Goal: Task Accomplishment & Management: Manage account settings

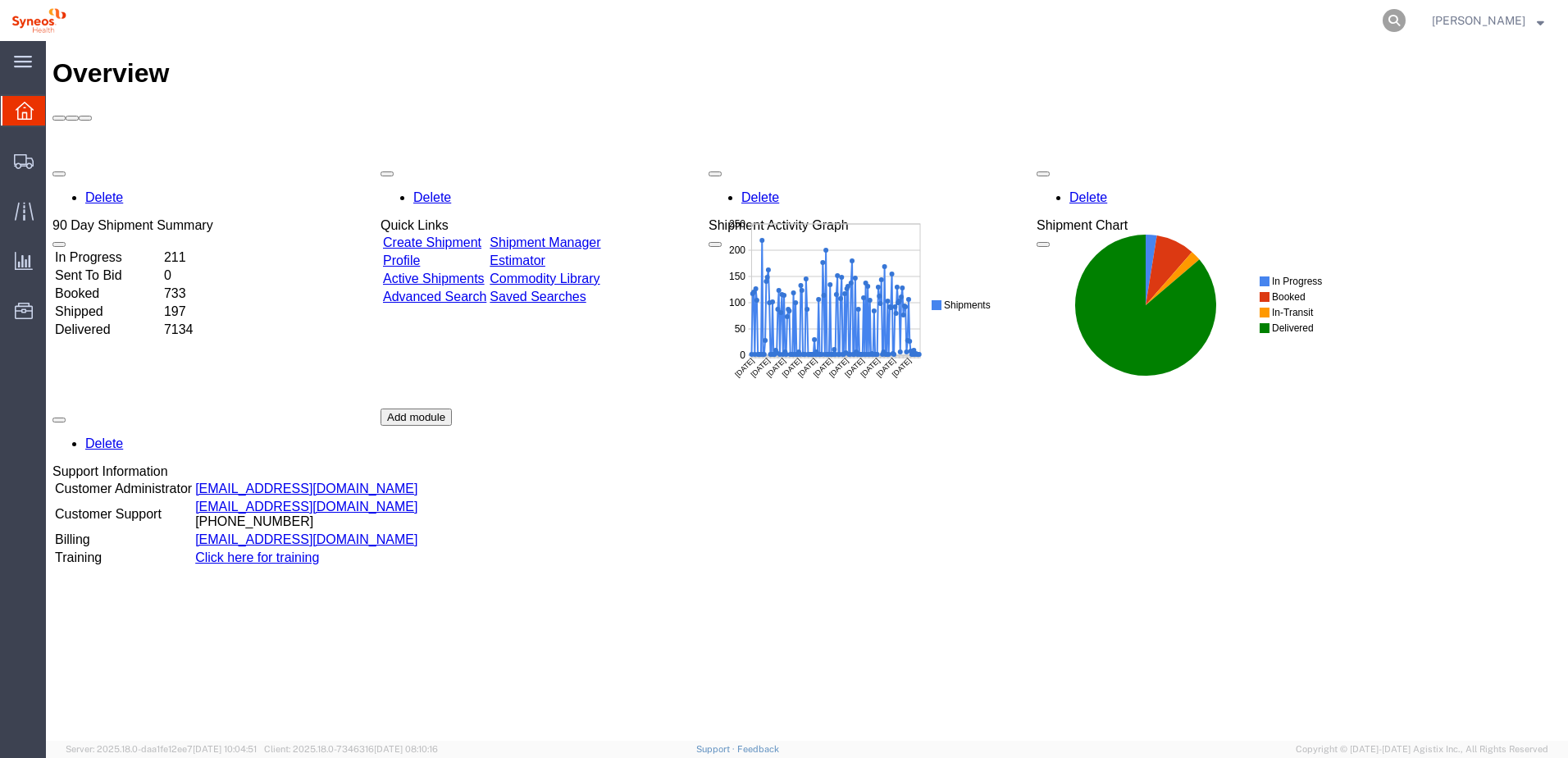
click at [1405, 21] on icon at bounding box center [1393, 20] width 23 height 23
click at [1288, 25] on input "search" at bounding box center [1133, 21] width 499 height 40
paste input "56645983"
type input "56645983"
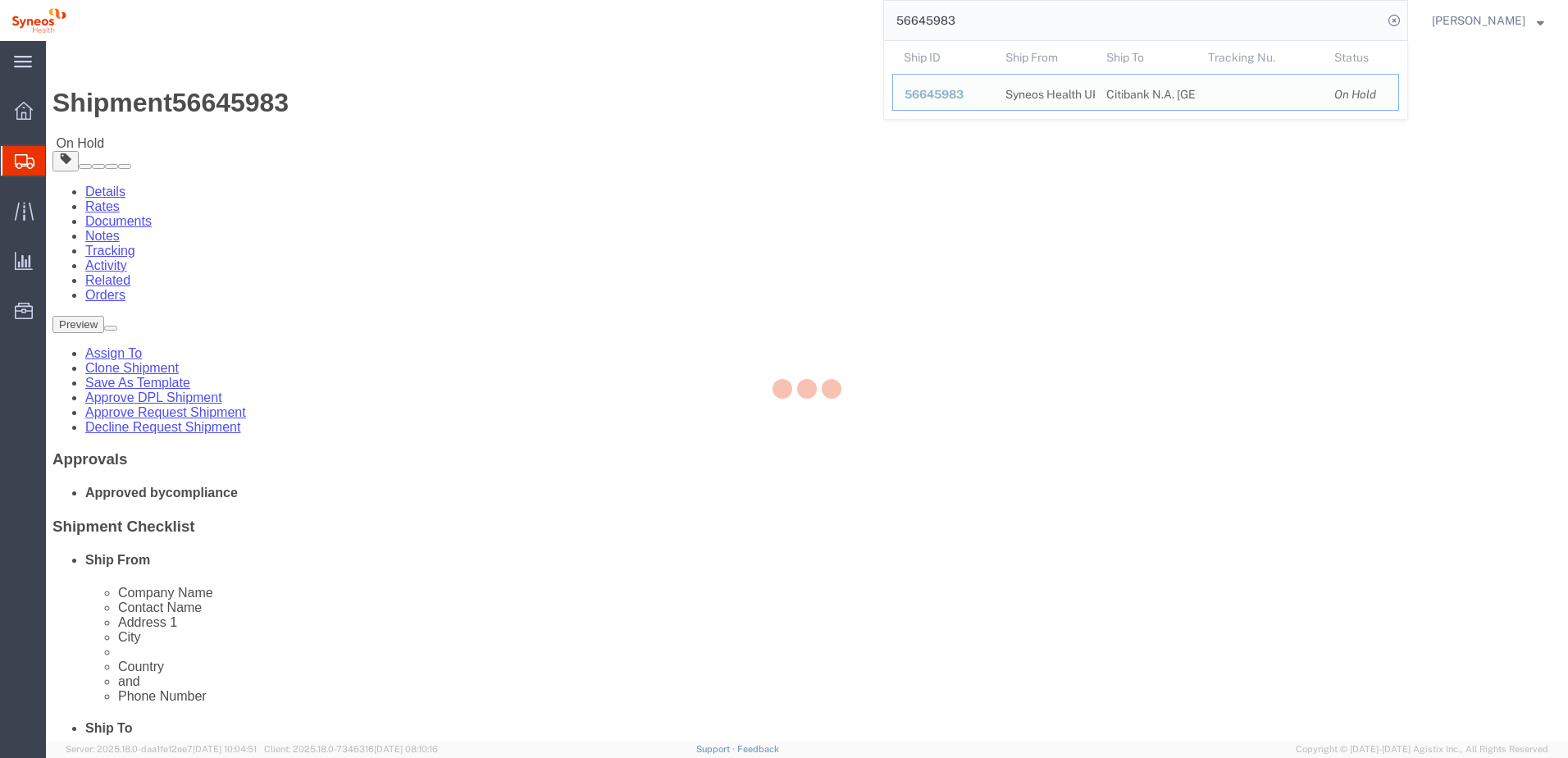
select select
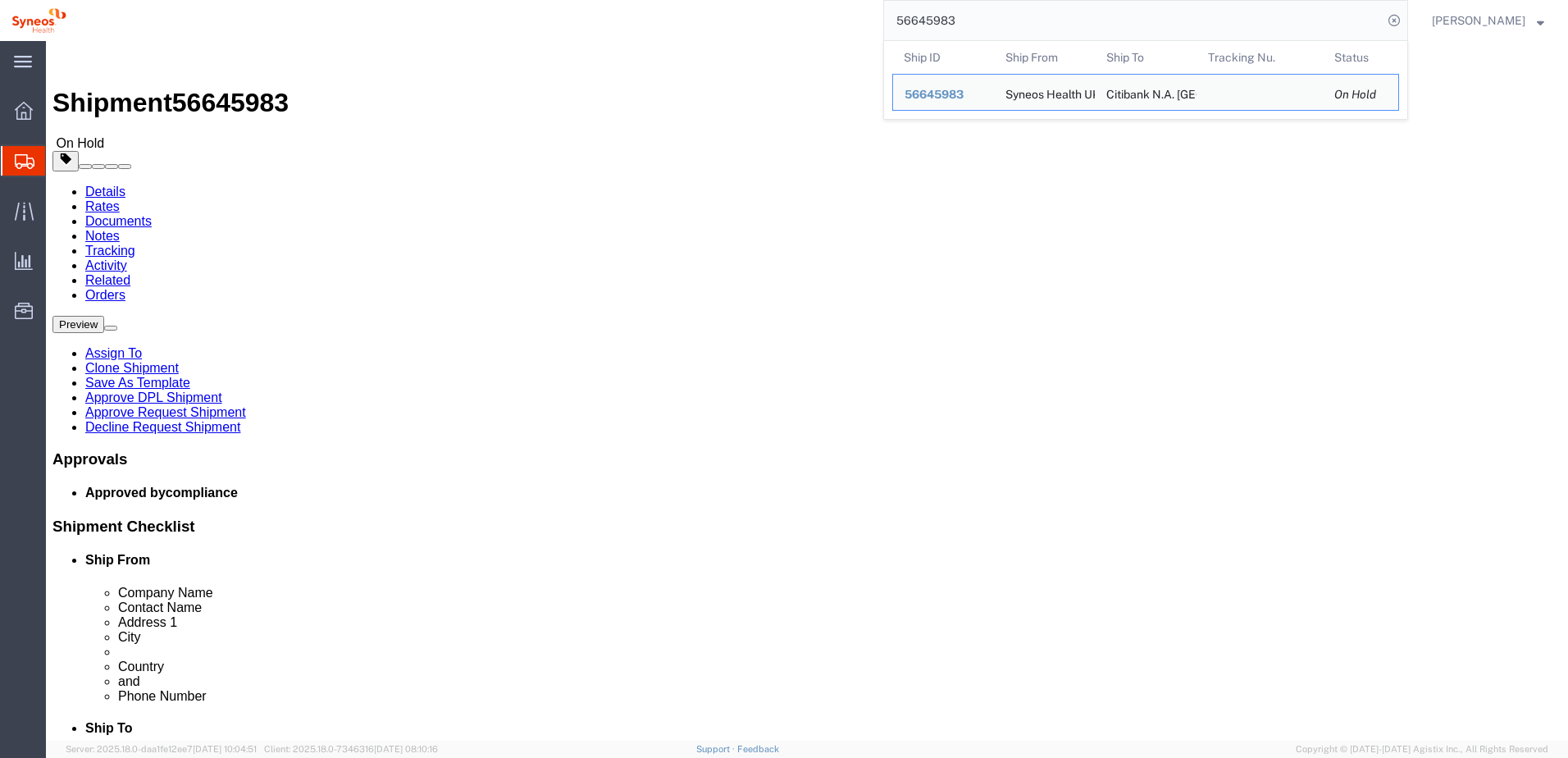
click div "Shipment Information Package Information Special Services"
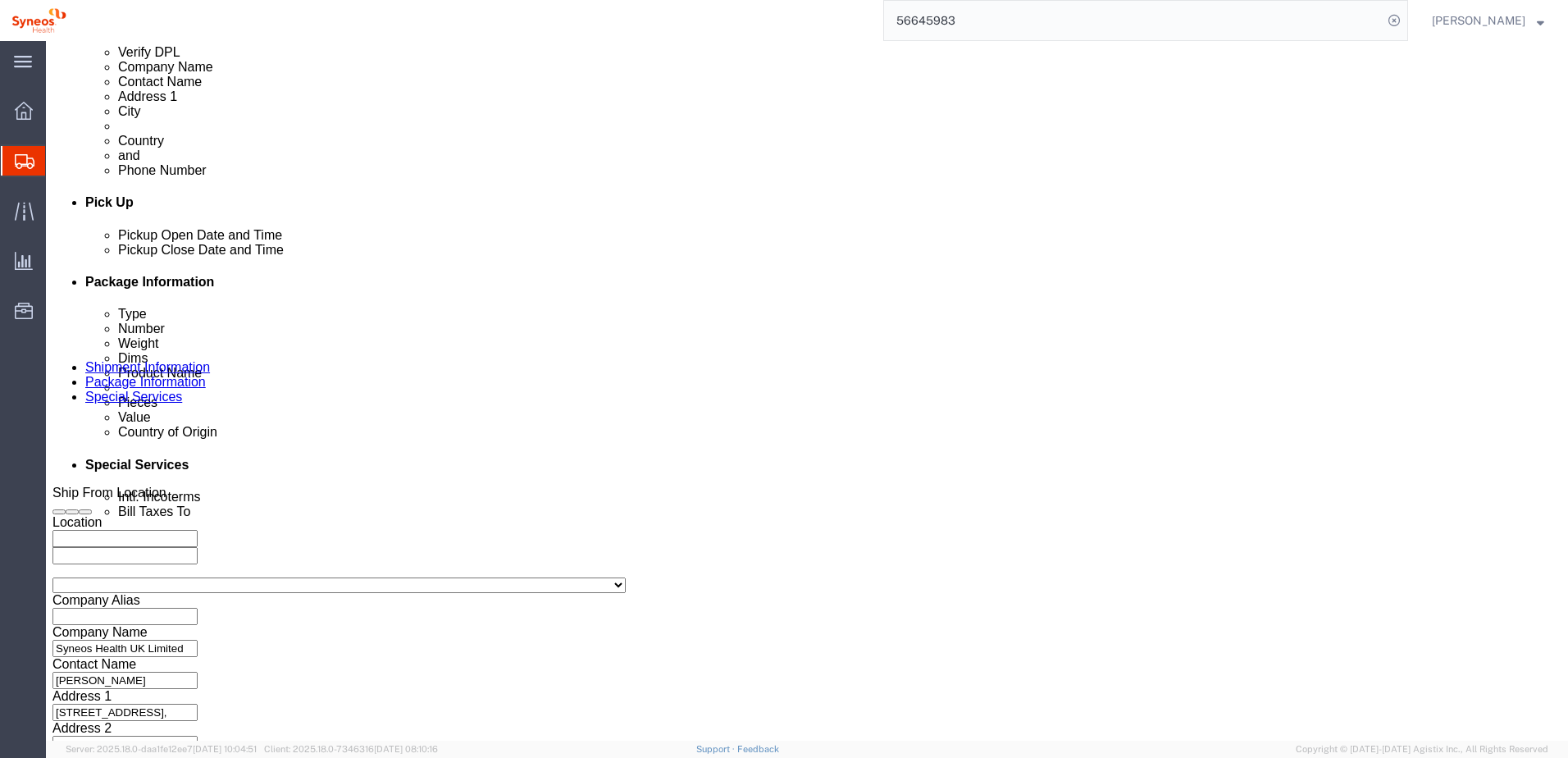
scroll to position [710, 0]
click button "Continue"
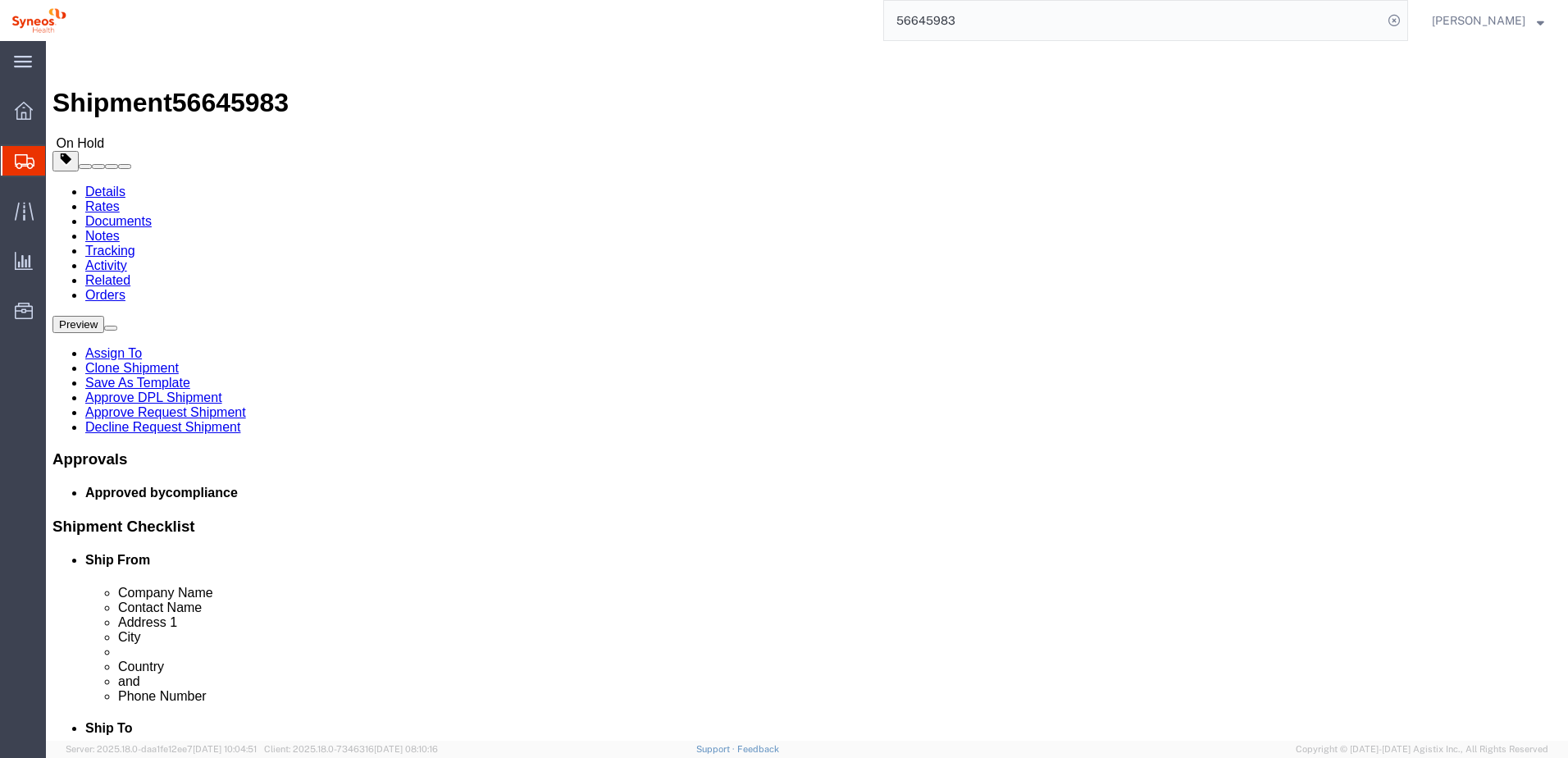
click button "Continue"
click link "Shipment Information"
click link "Approve DPL Shipment"
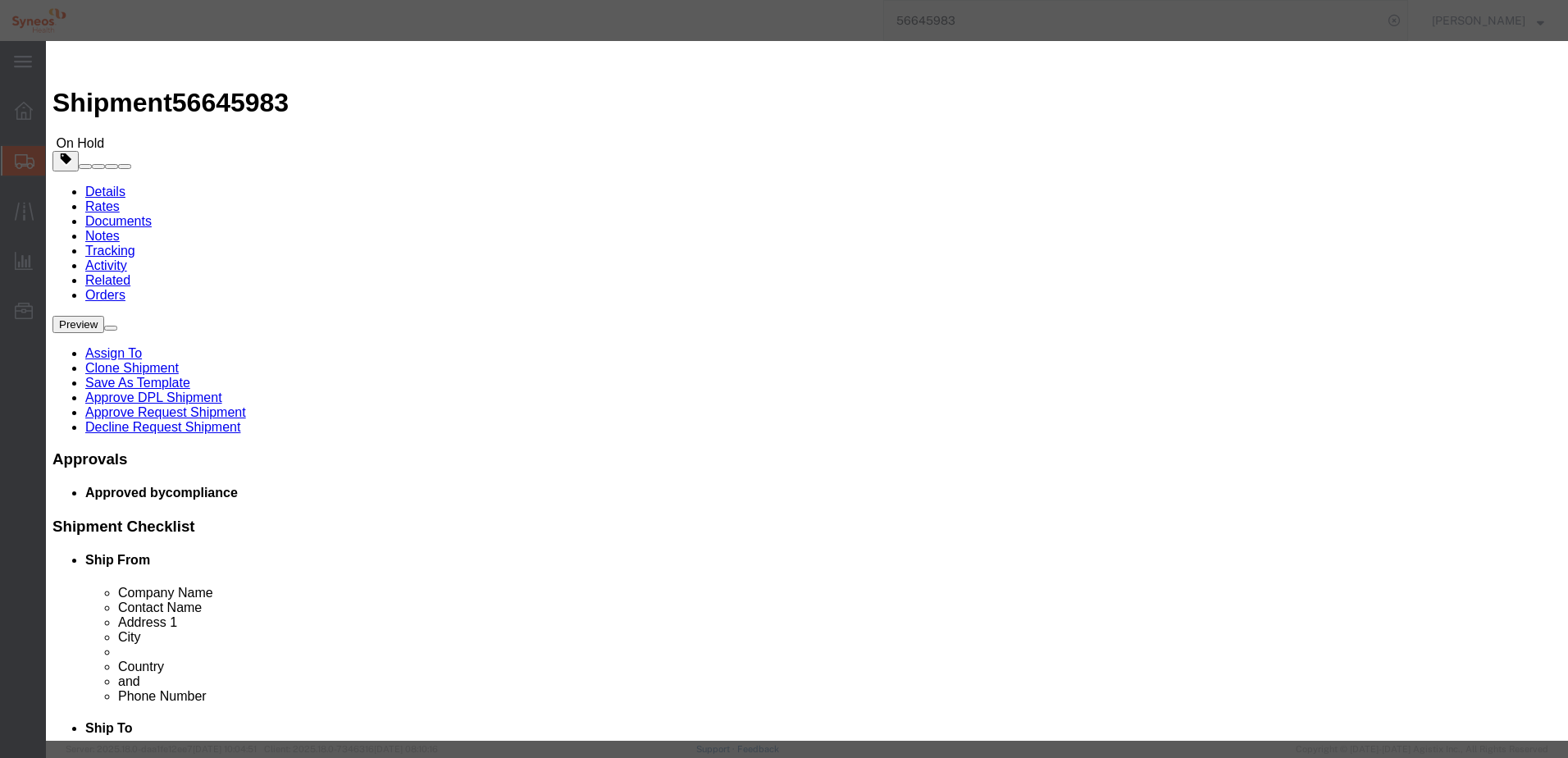
click button "Yes"
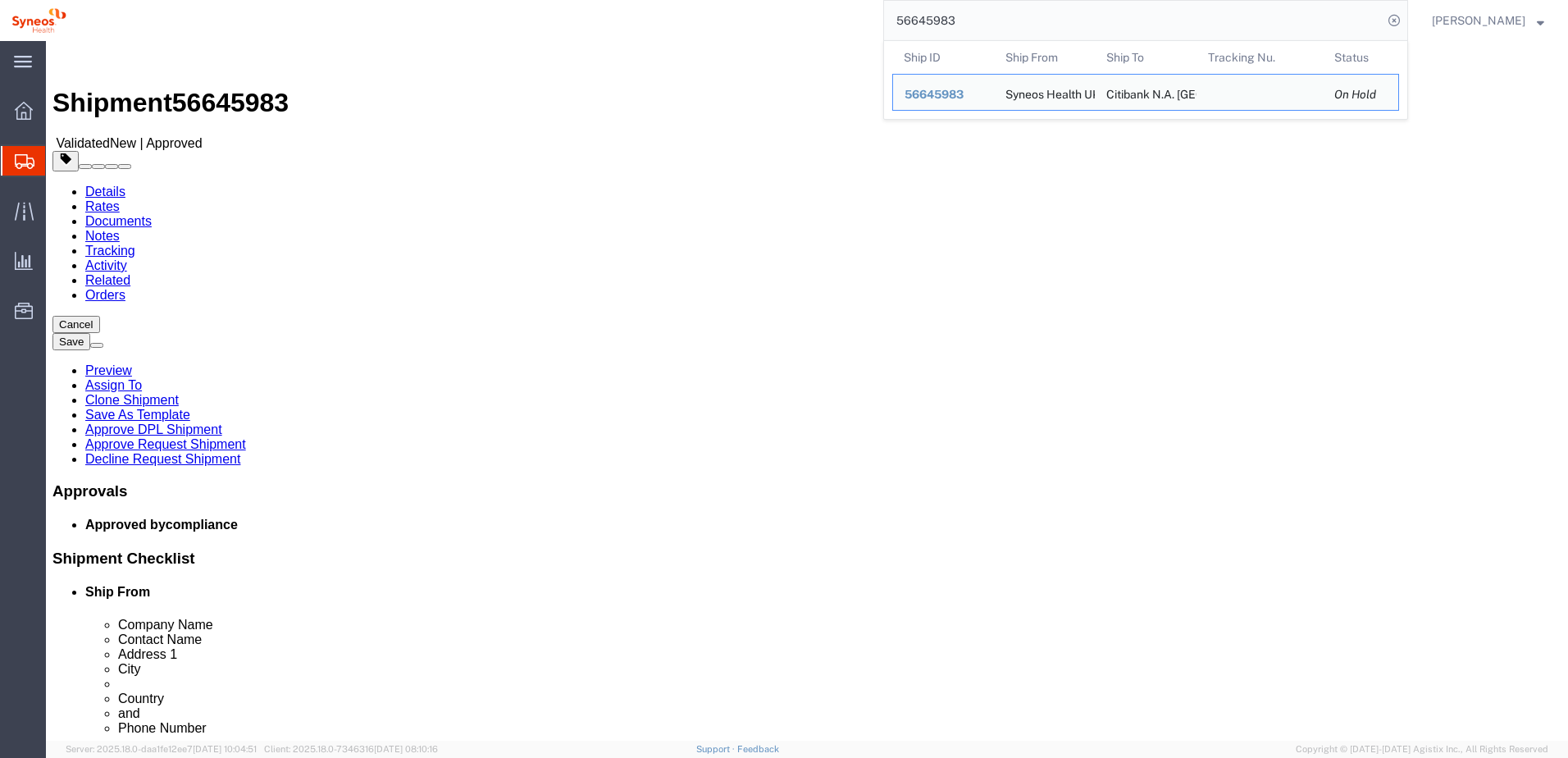
drag, startPoint x: 992, startPoint y: 22, endPoint x: 878, endPoint y: 34, distance: 114.6
click at [879, 33] on div "56645983 Ship ID Ship From Ship To Tracking Nu. Status Ship ID 56645983 Ship Fr…" at bounding box center [743, 20] width 1330 height 41
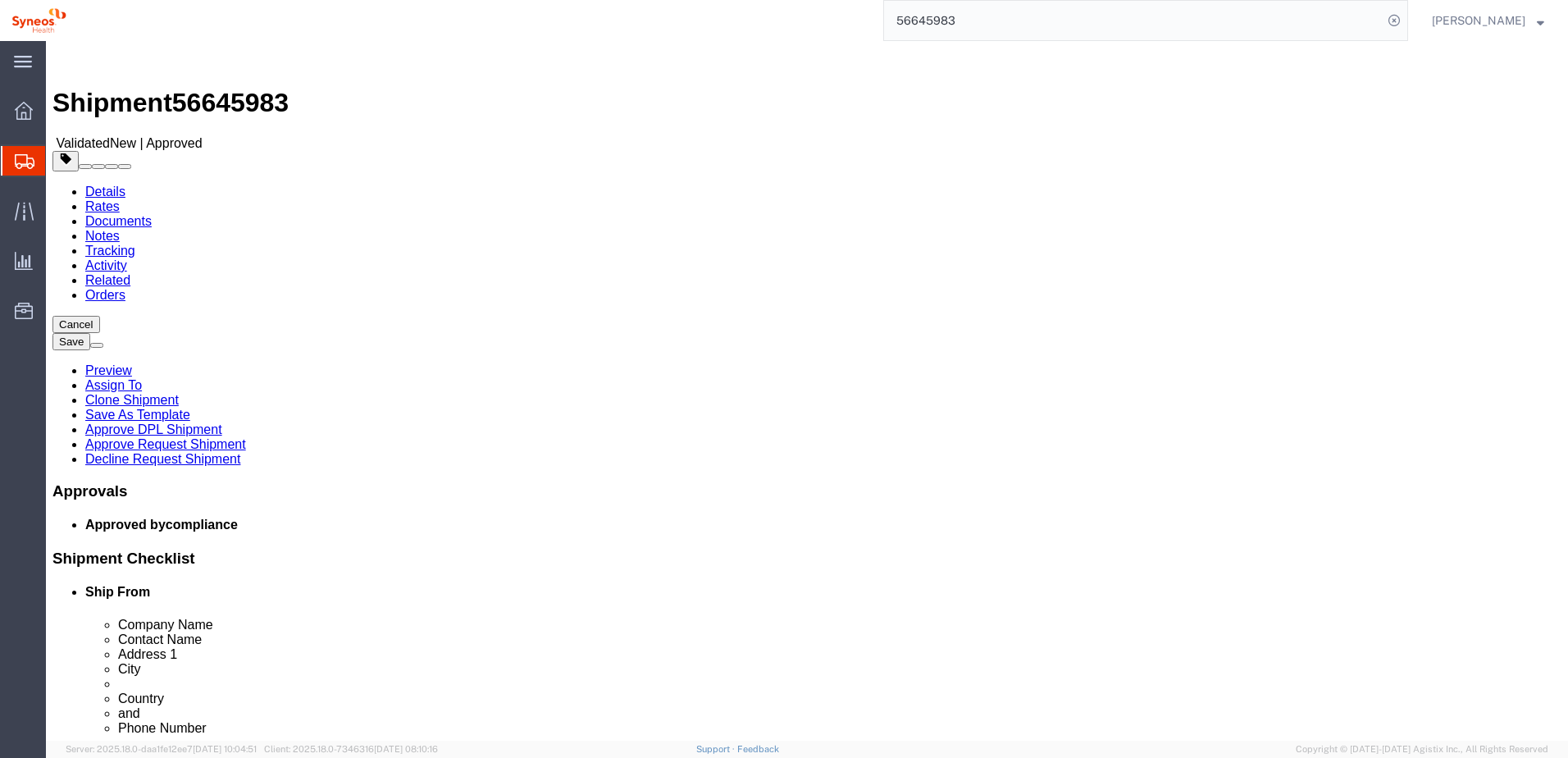
paste input "6"
type input "56645963"
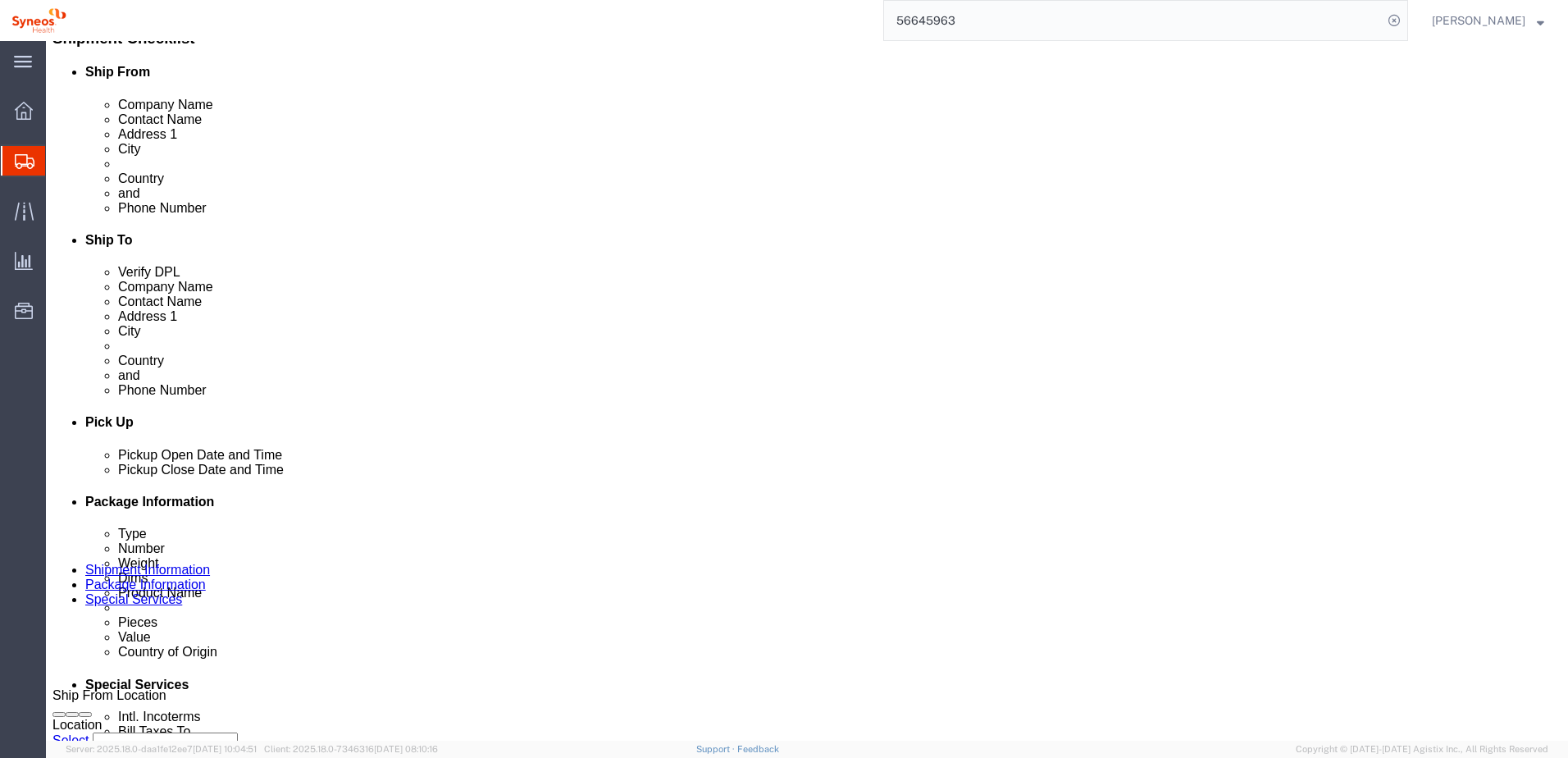
scroll to position [657, 0]
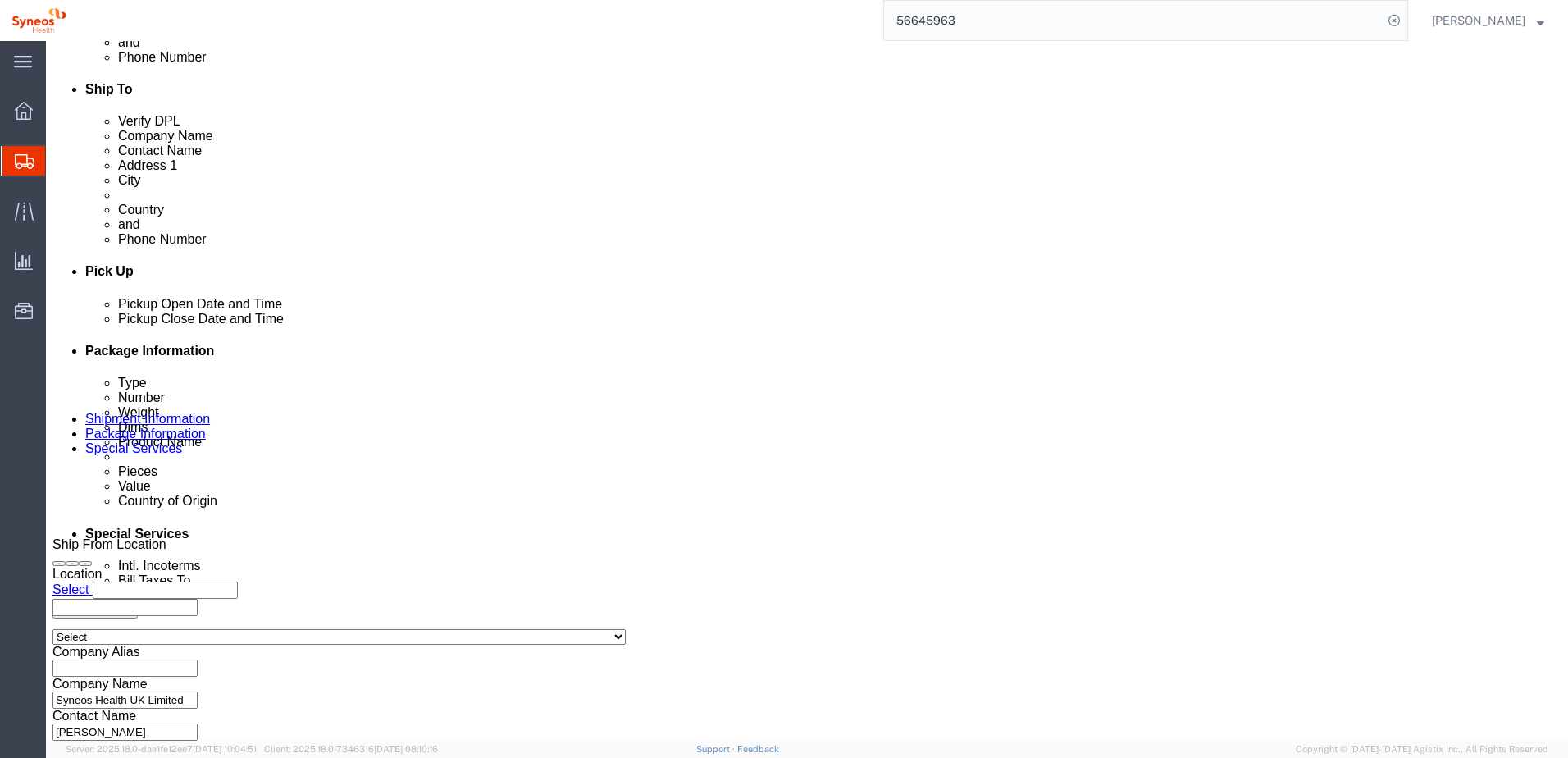
click button "Continue"
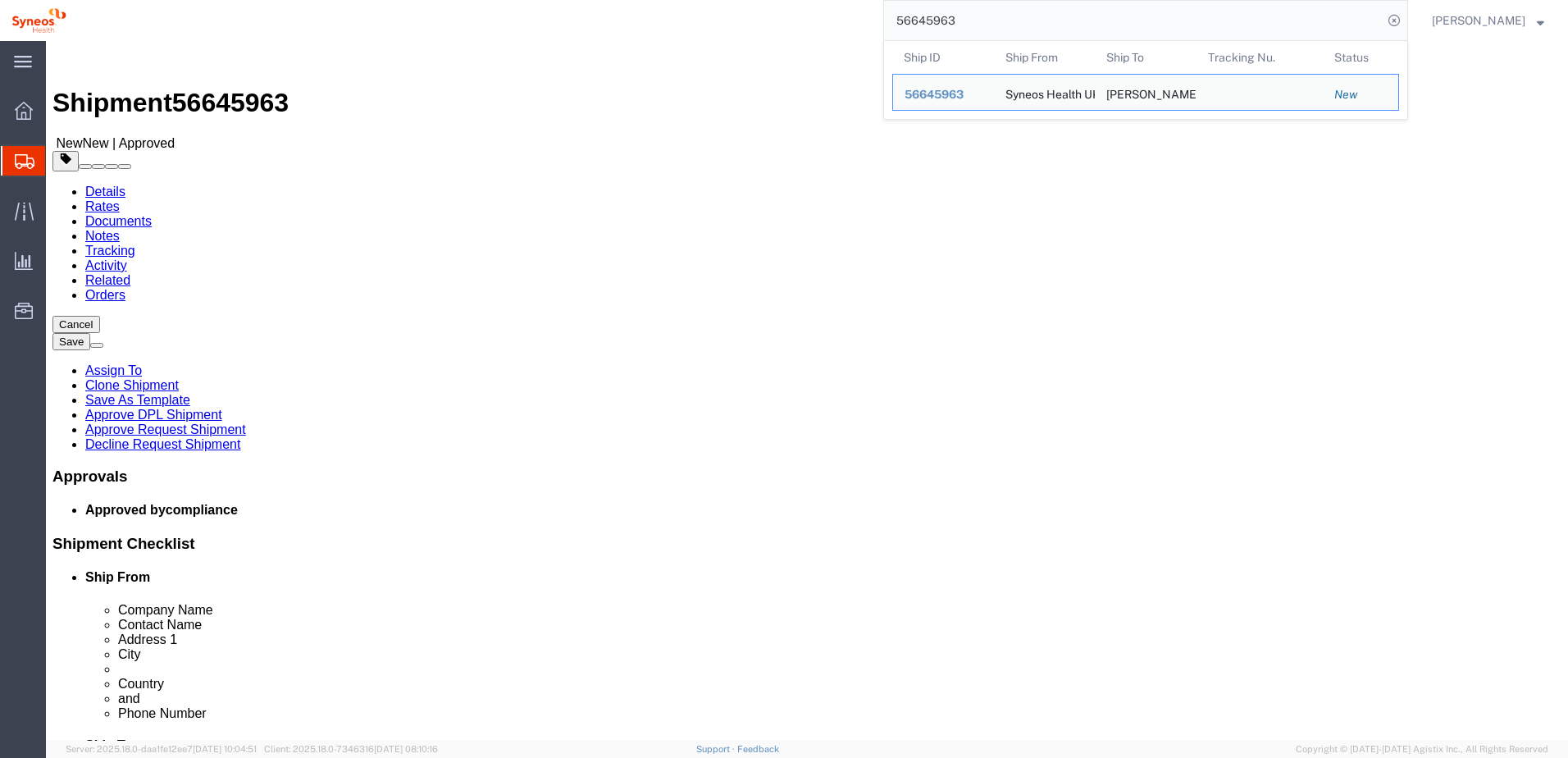
drag, startPoint x: 1028, startPoint y: 26, endPoint x: 842, endPoint y: 26, distance: 186.0
click at [848, 26] on div "56645963 Ship ID Ship From Ship To Tracking Nu. Status Ship ID 56645963 Ship Fr…" at bounding box center [743, 20] width 1330 height 41
drag, startPoint x: 984, startPoint y: 14, endPoint x: 853, endPoint y: 21, distance: 131.2
click at [858, 18] on div "56645963 Ship ID Ship From Ship To Tracking Nu. Status Ship ID 56645963 Ship Fr…" at bounding box center [743, 20] width 1330 height 41
paste input "8"
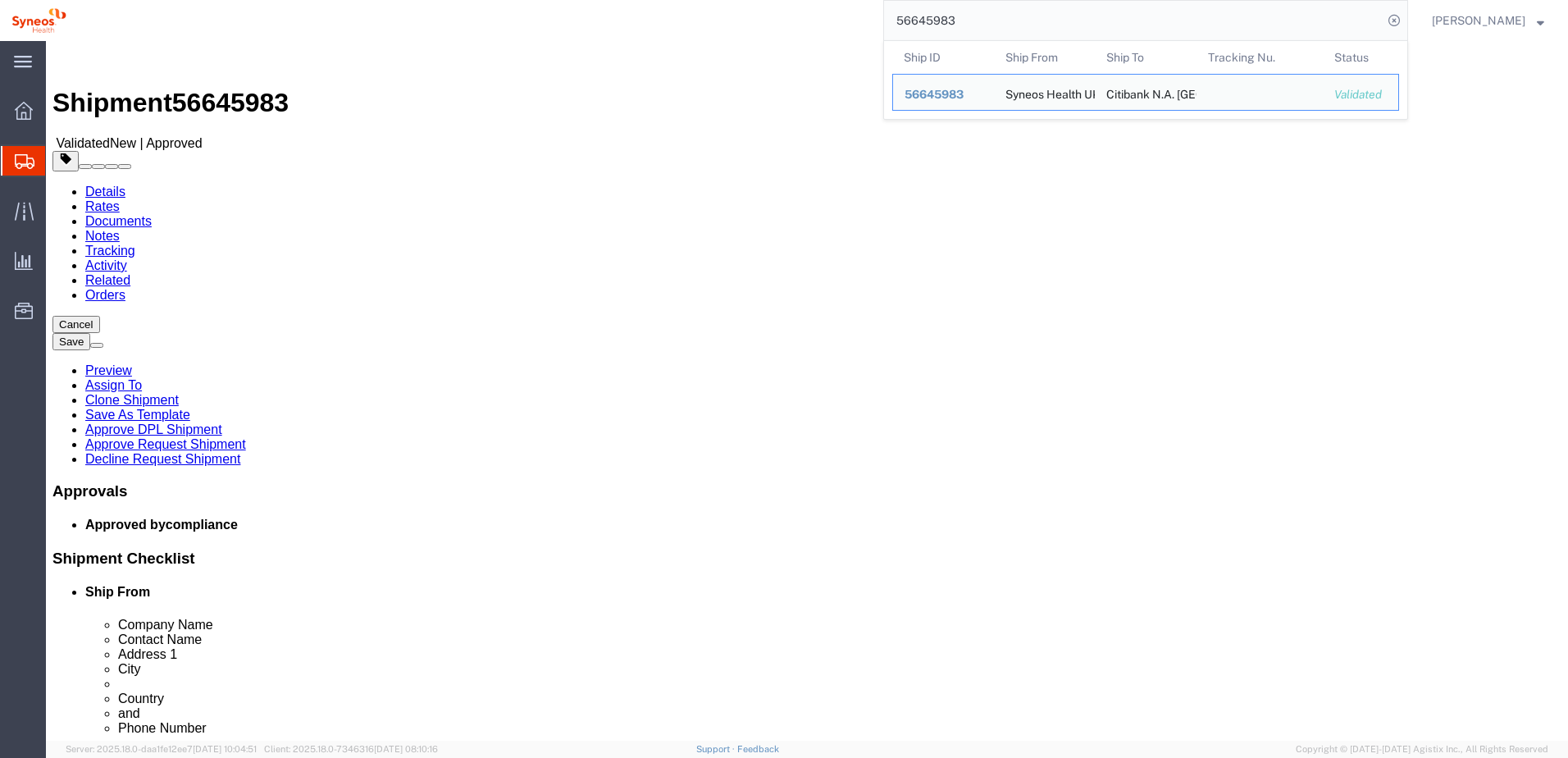
click ul "Details Rates Documents Notes Tracking Activity Related Orders"
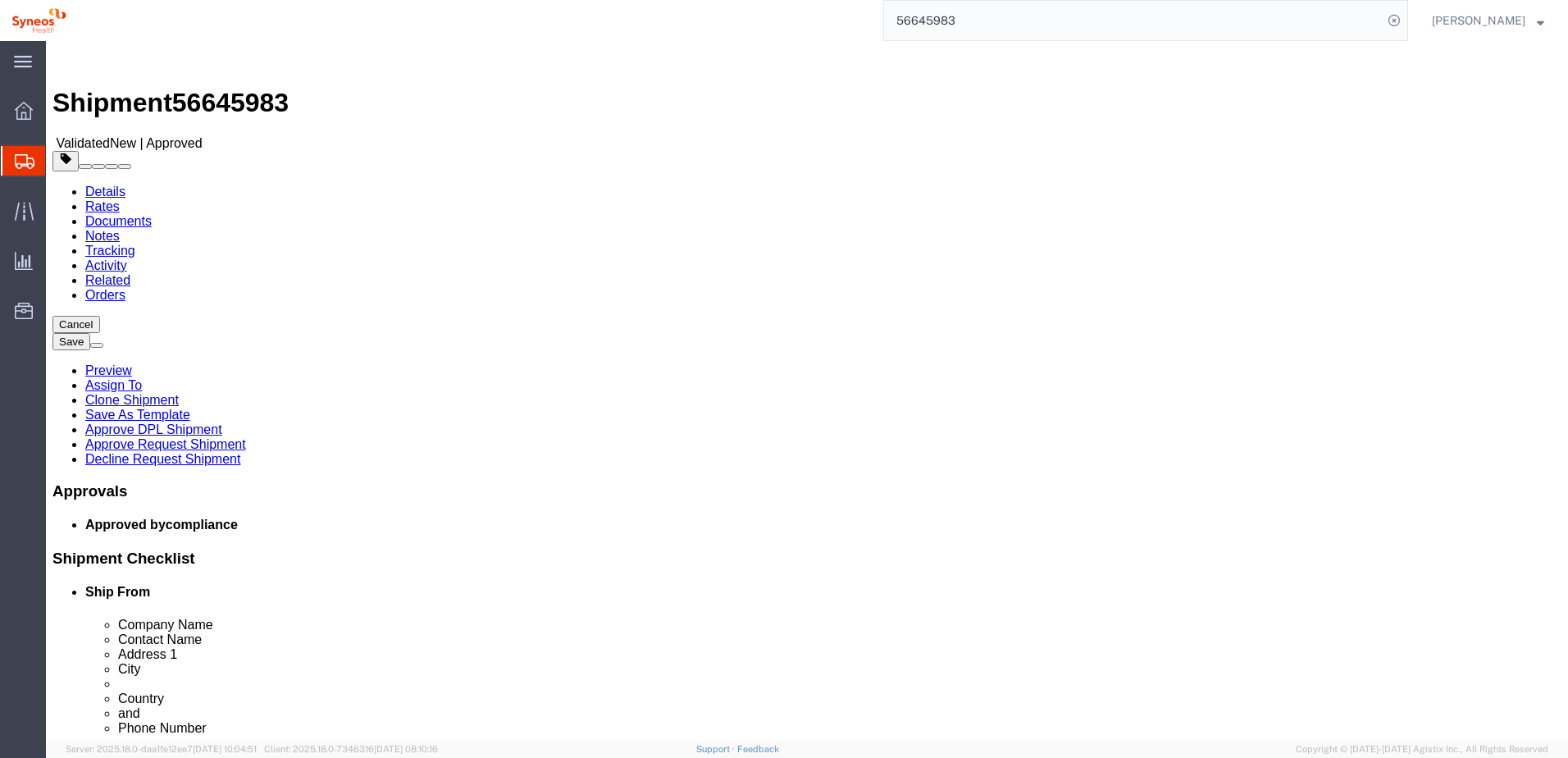
click link "Notes"
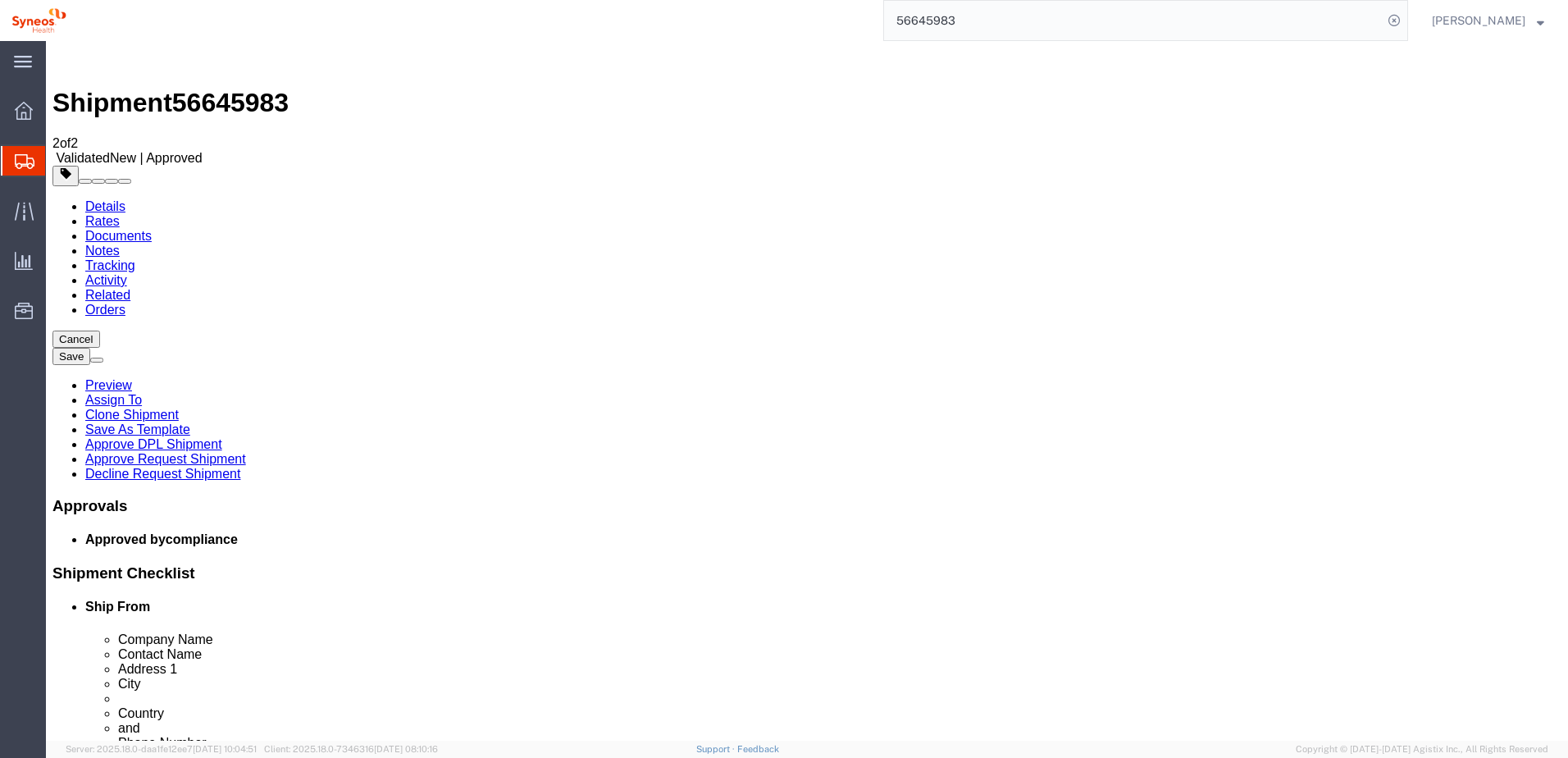
click at [135, 258] on link "Tracking" at bounding box center [110, 265] width 50 height 14
click at [127, 273] on link "Activity" at bounding box center [106, 280] width 42 height 14
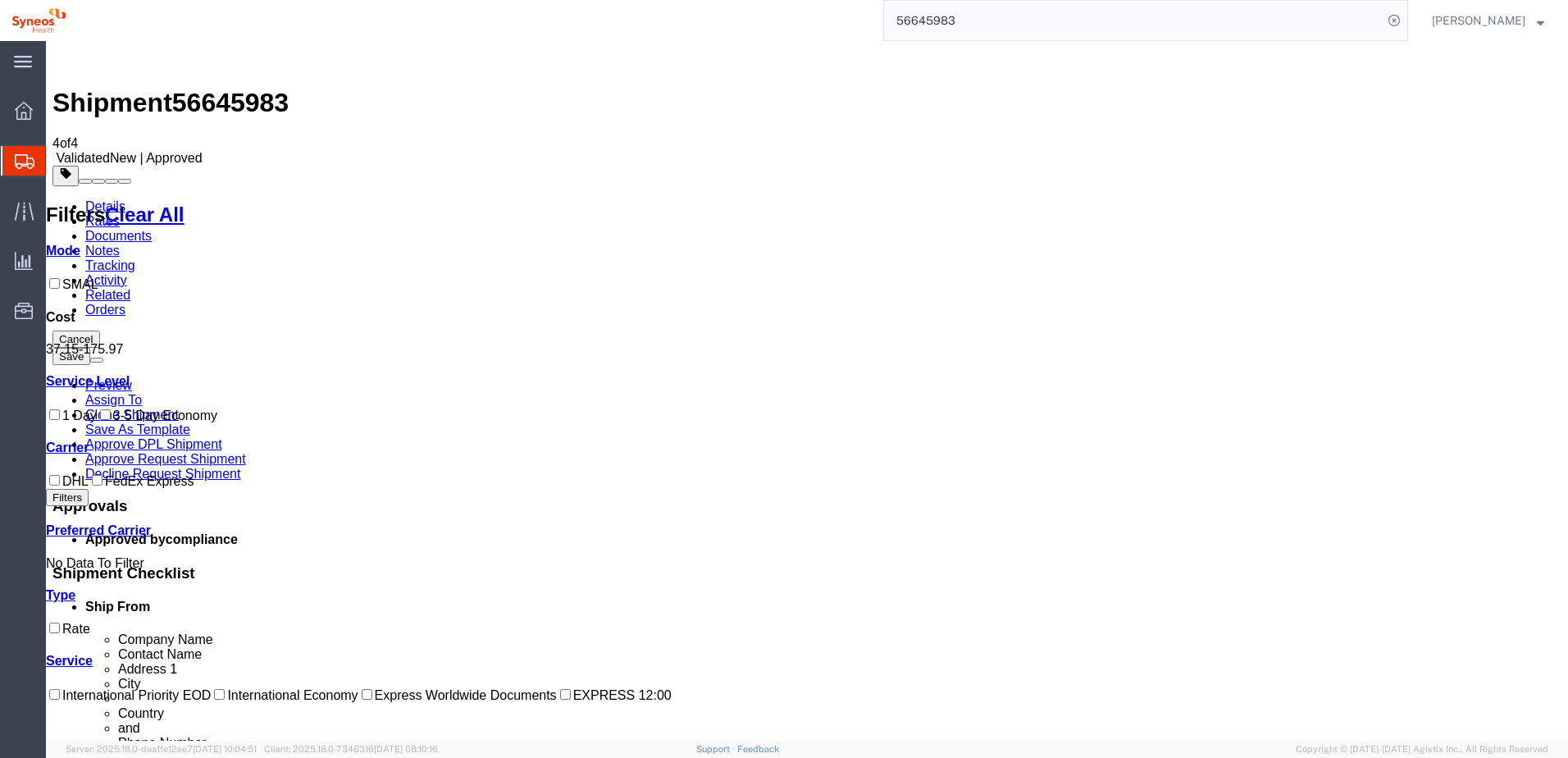
click at [70, 64] on img at bounding box center [62, 58] width 20 height 20
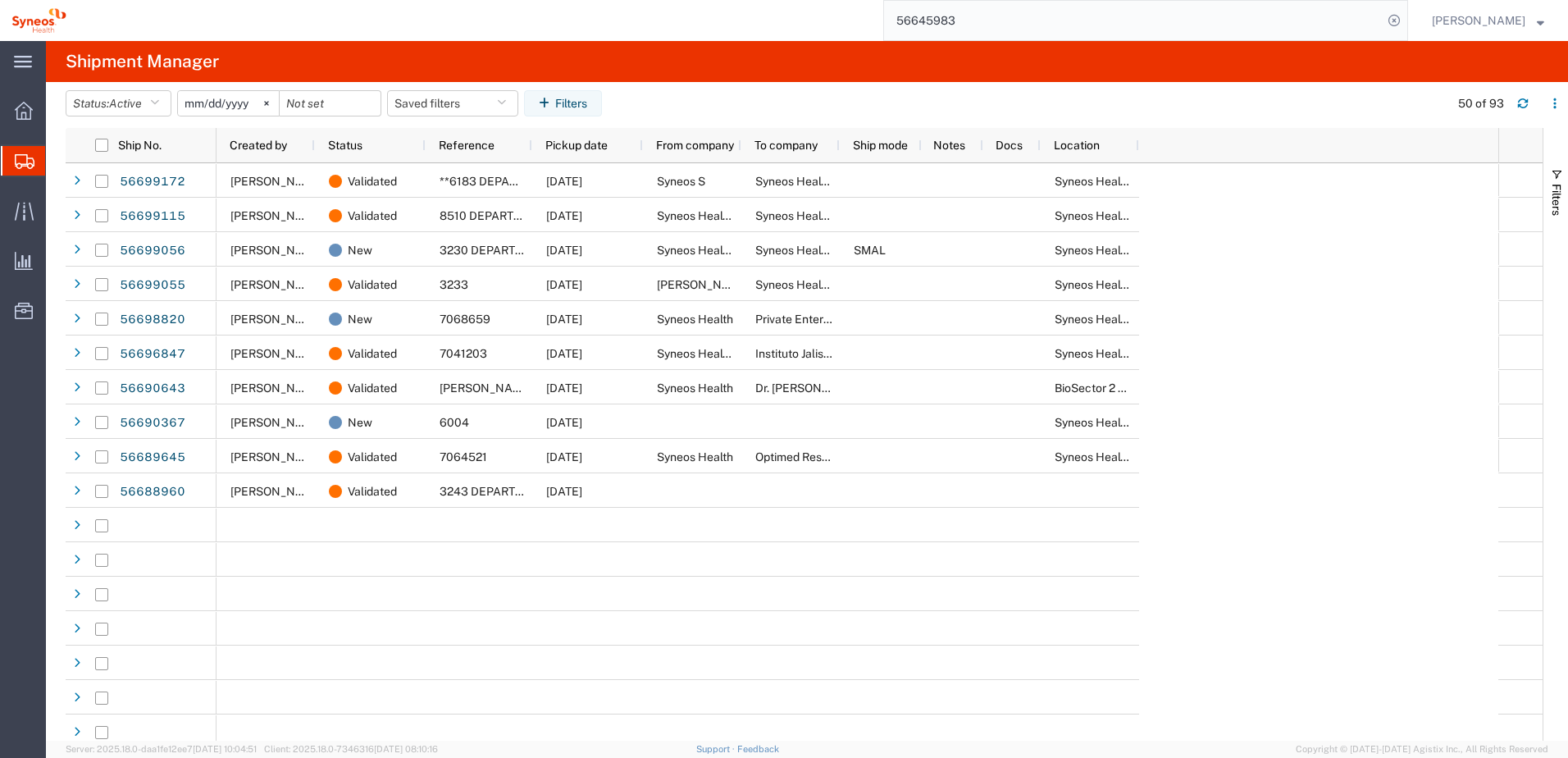
click at [990, 16] on input "56645983" at bounding box center [1133, 21] width 499 height 40
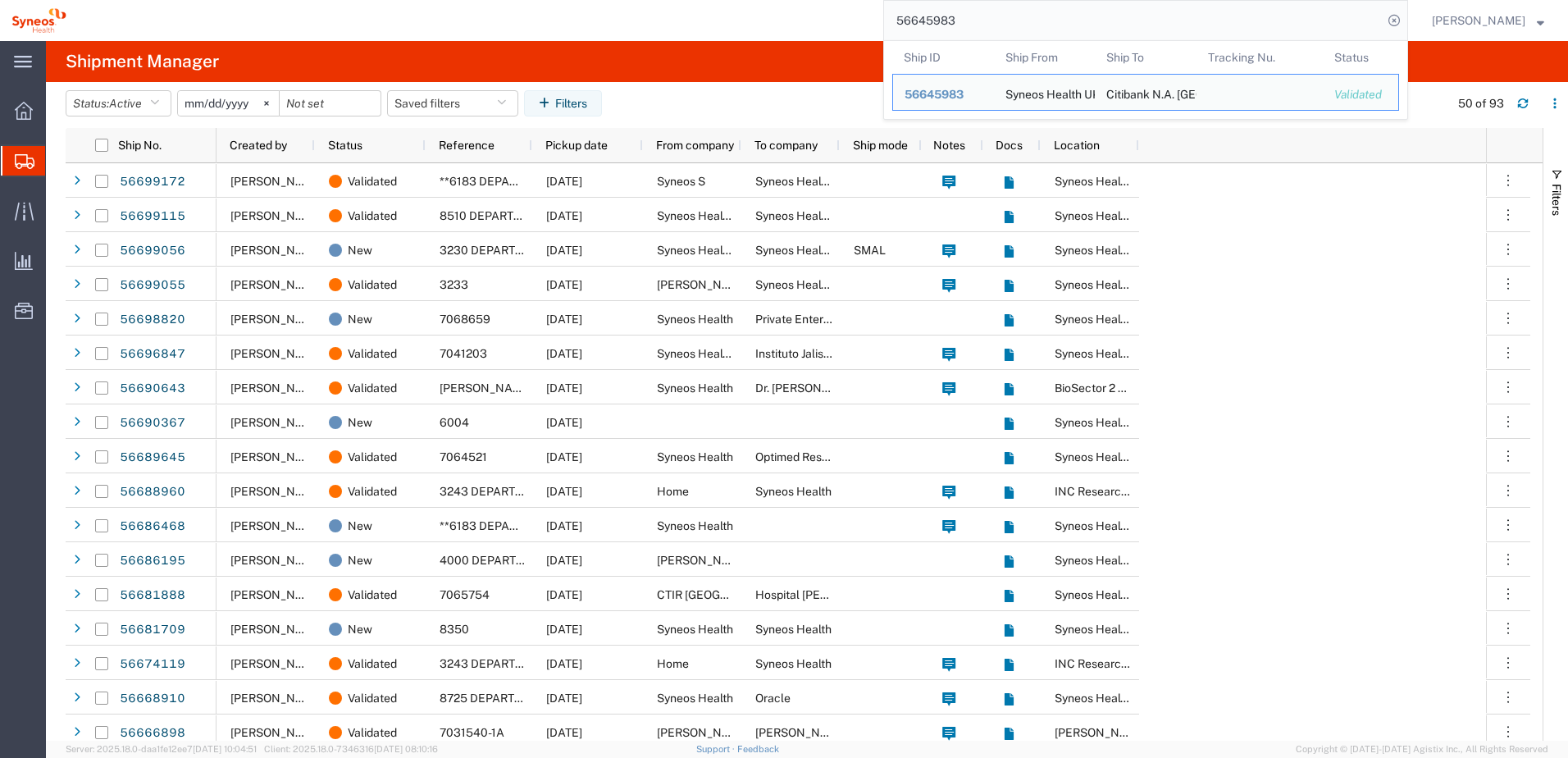
drag, startPoint x: 1032, startPoint y: 31, endPoint x: 868, endPoint y: 31, distance: 164.0
click at [868, 31] on div "56645983 Ship ID Ship From Ship To Tracking Nu. Status Ship ID 56645983 Ship Fr…" at bounding box center [743, 20] width 1330 height 41
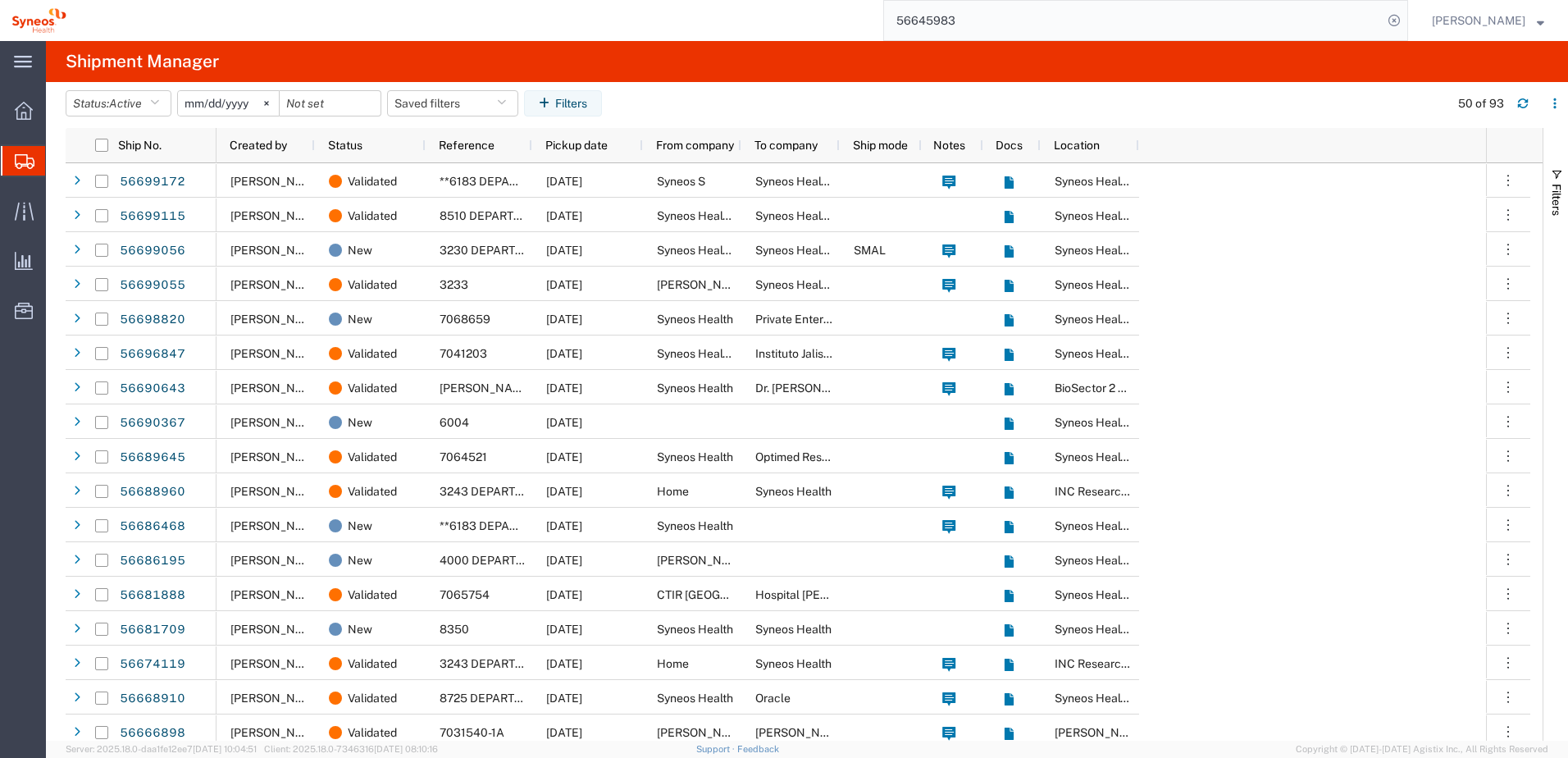
paste input "6"
type input "56645963"
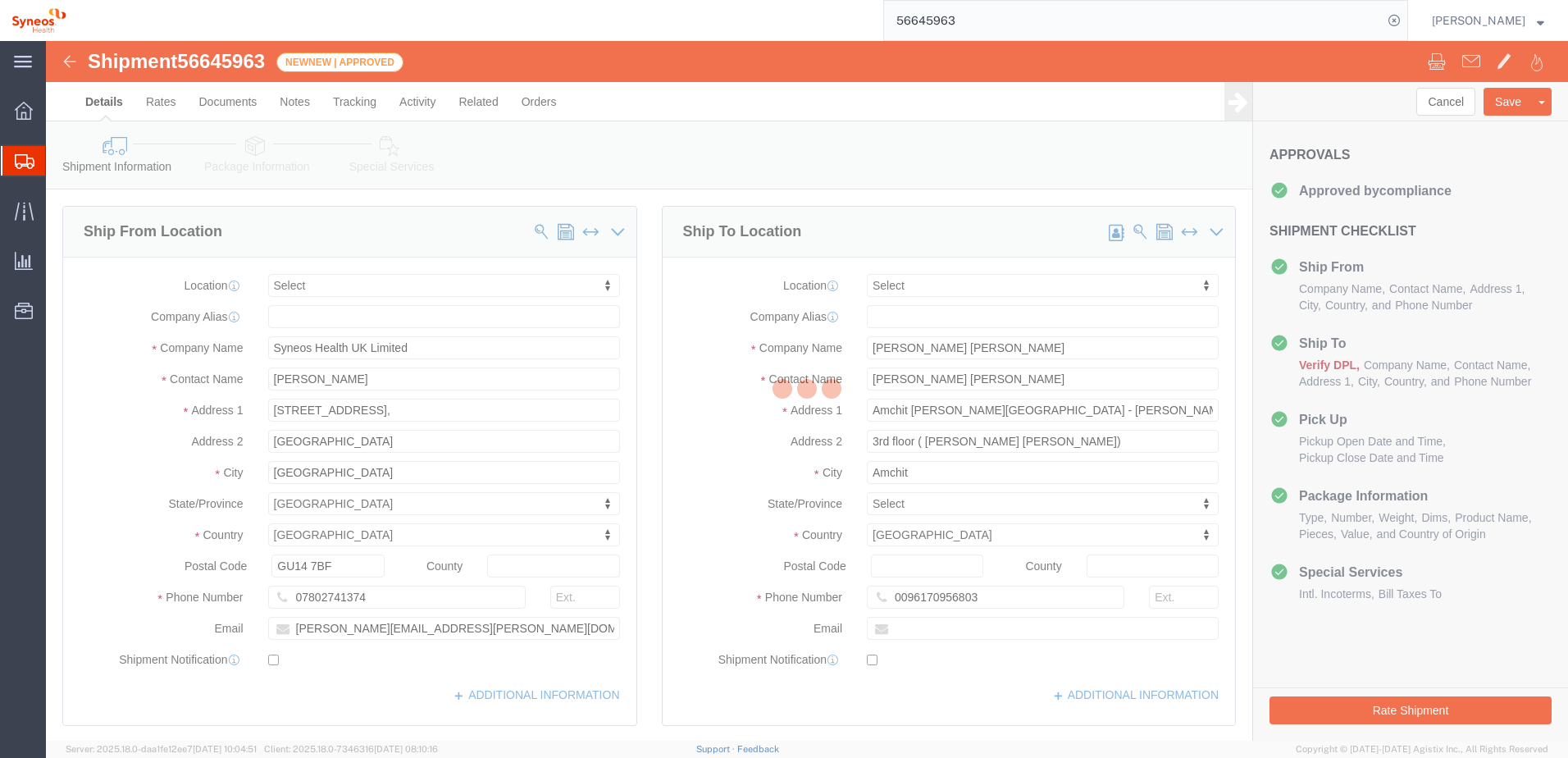
select select
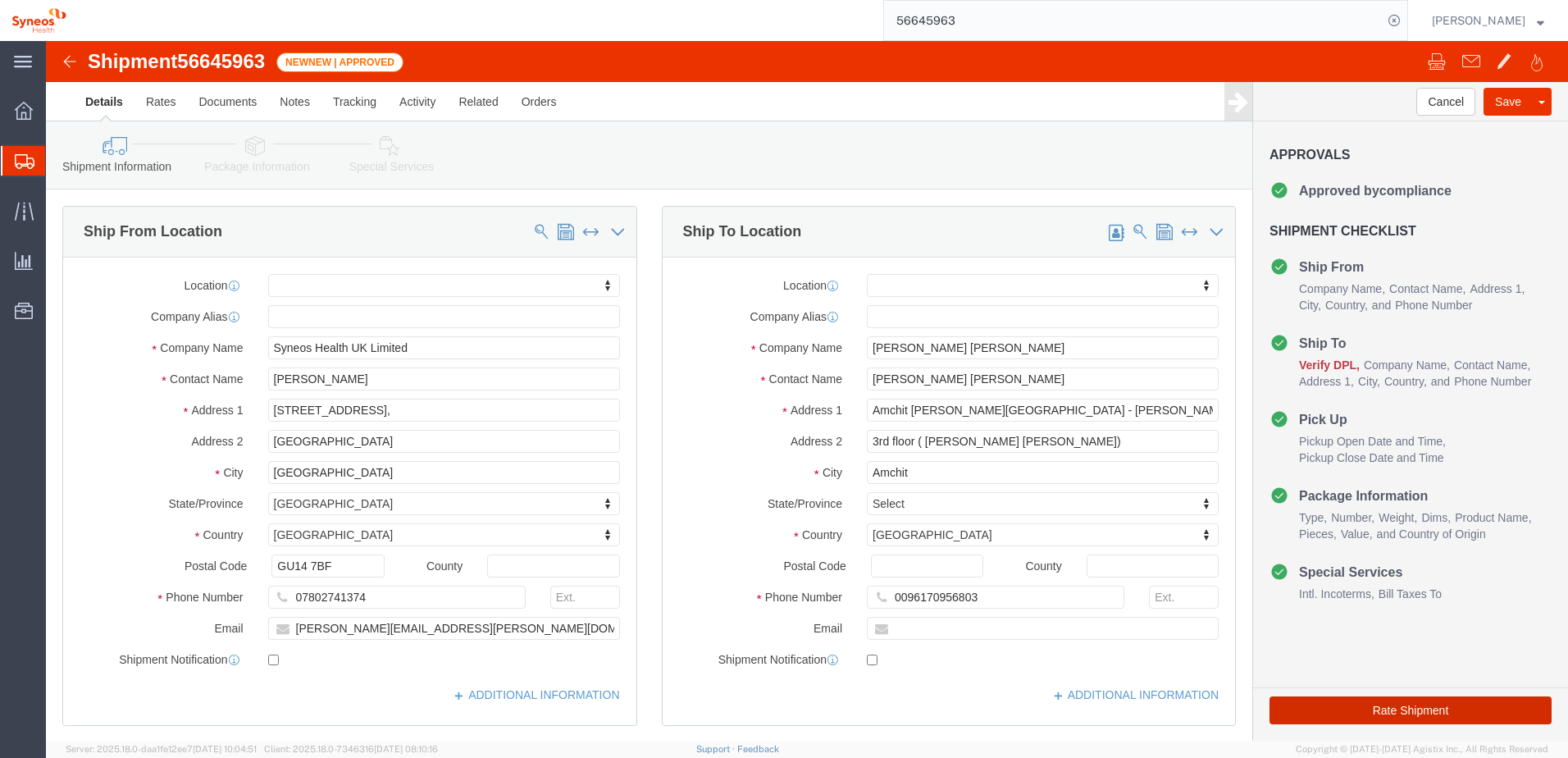
click button "Rate Shipment"
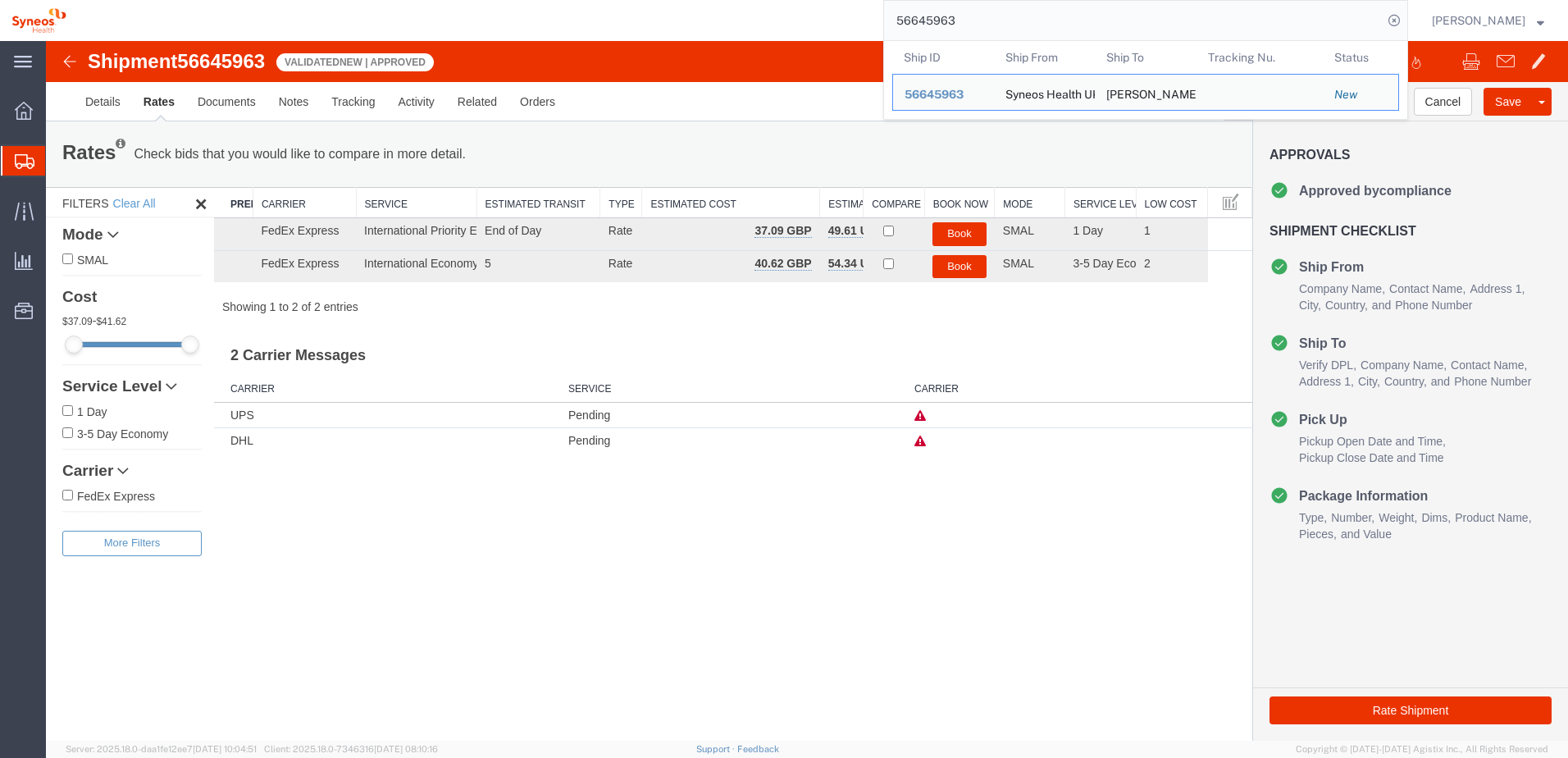
click at [968, 14] on input "56645963" at bounding box center [1133, 21] width 499 height 40
drag, startPoint x: 974, startPoint y: 19, endPoint x: 797, endPoint y: 12, distance: 177.1
click at [798, 12] on div "56645963 Ship ID Ship From Ship To Tracking Nu. Status Ship ID 56645963 Ship Fr…" at bounding box center [743, 20] width 1330 height 41
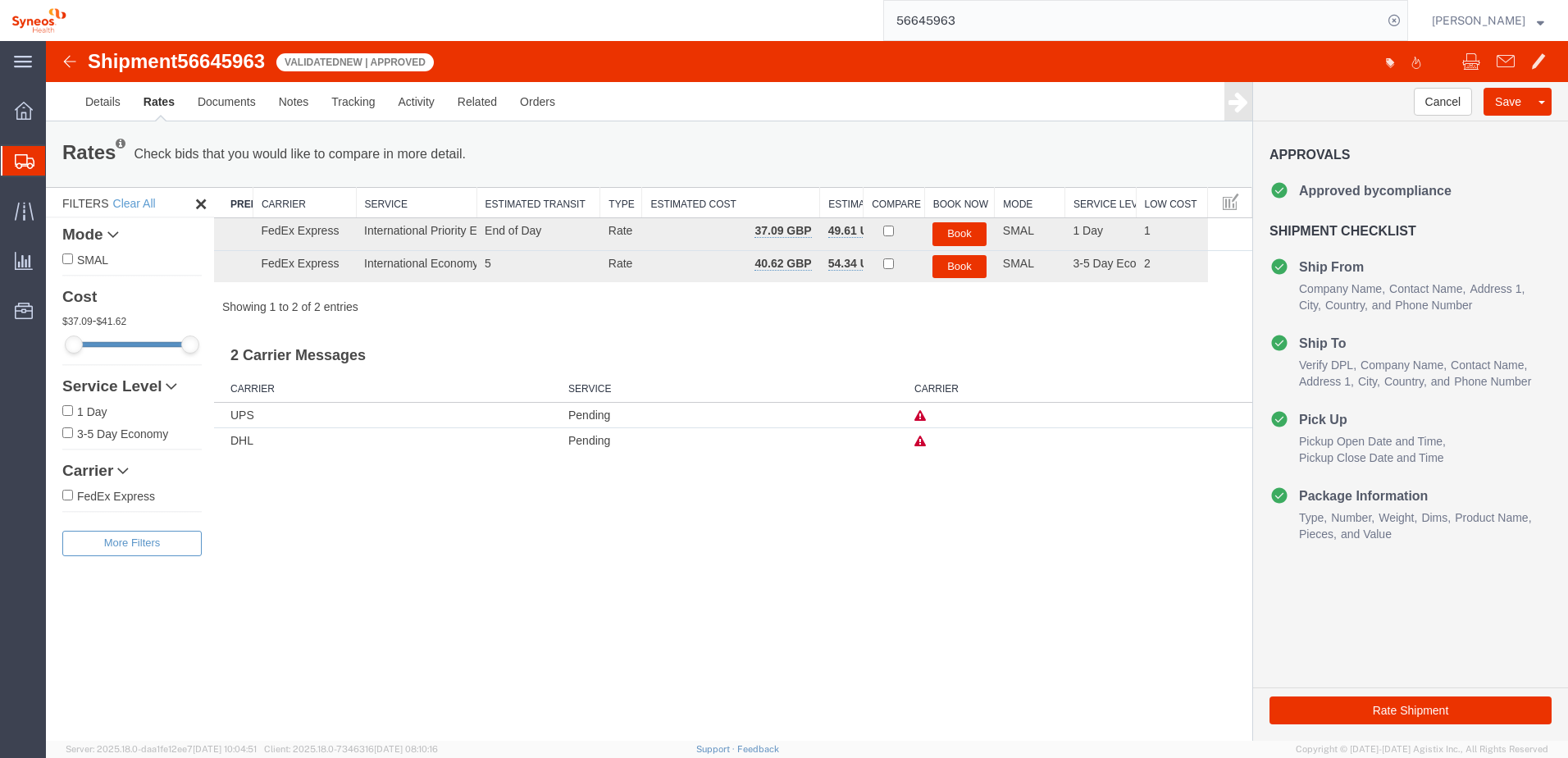
paste input "8"
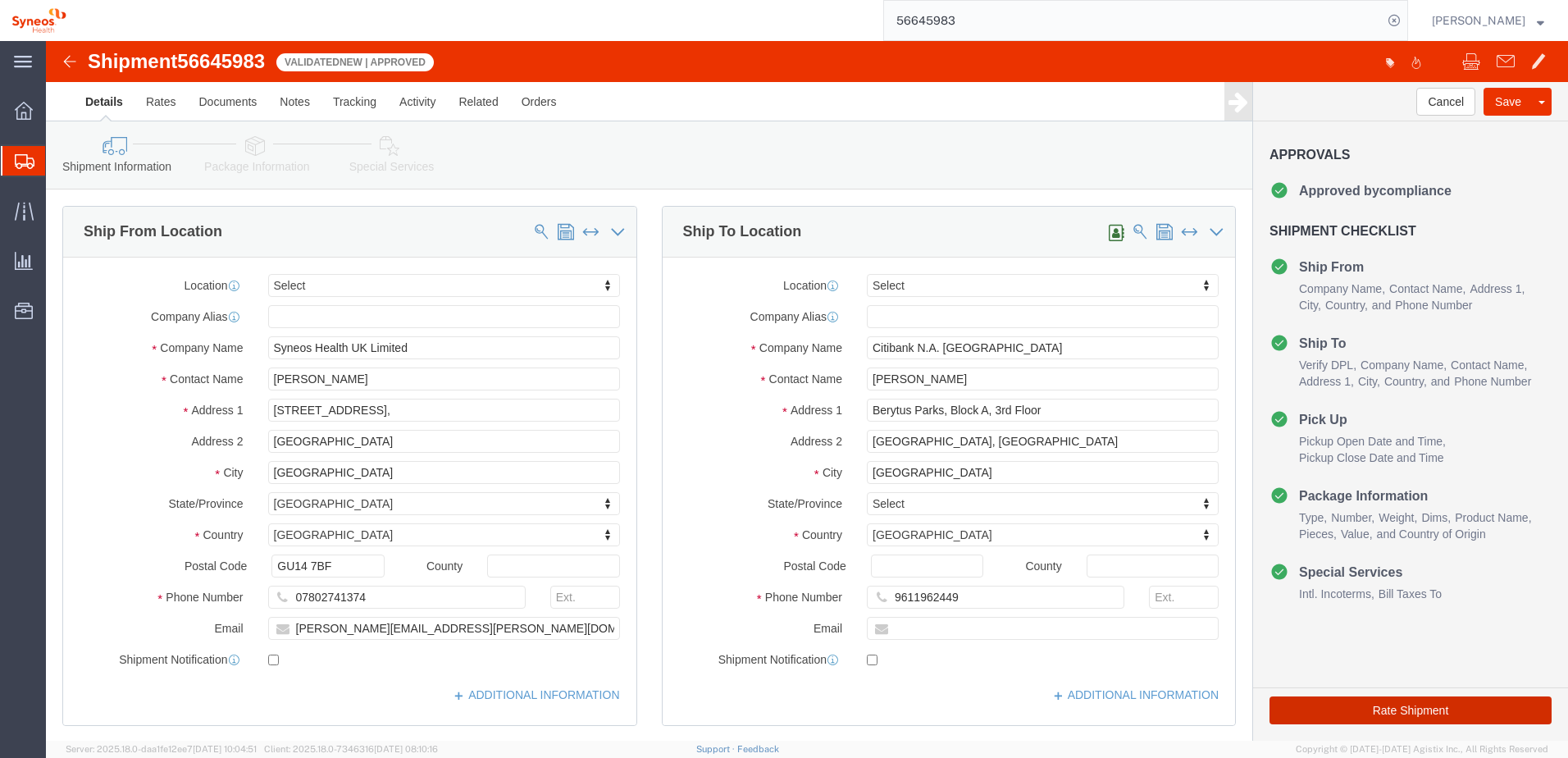
click button "Rate Shipment"
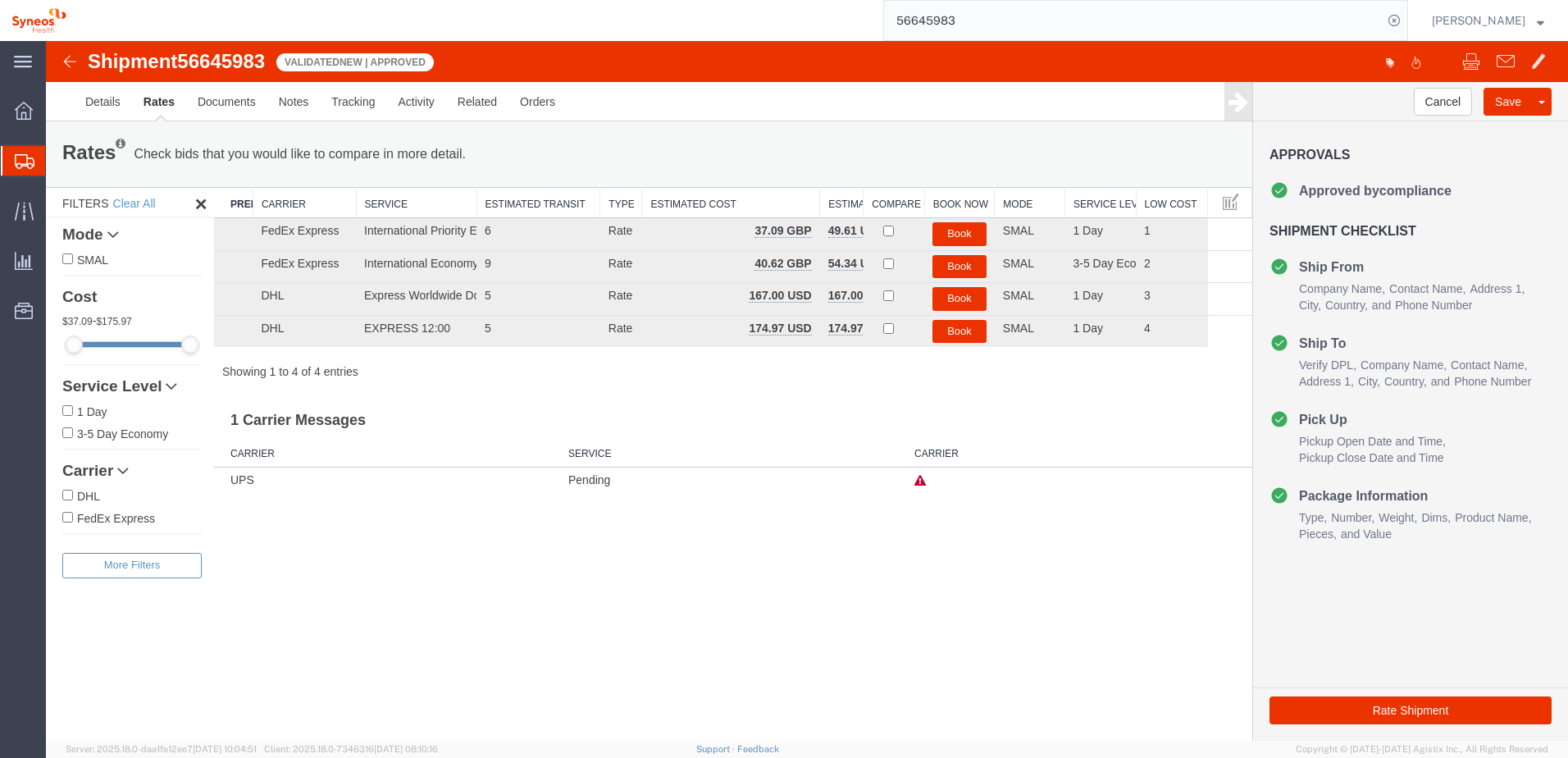
click at [68, 54] on img at bounding box center [69, 62] width 20 height 20
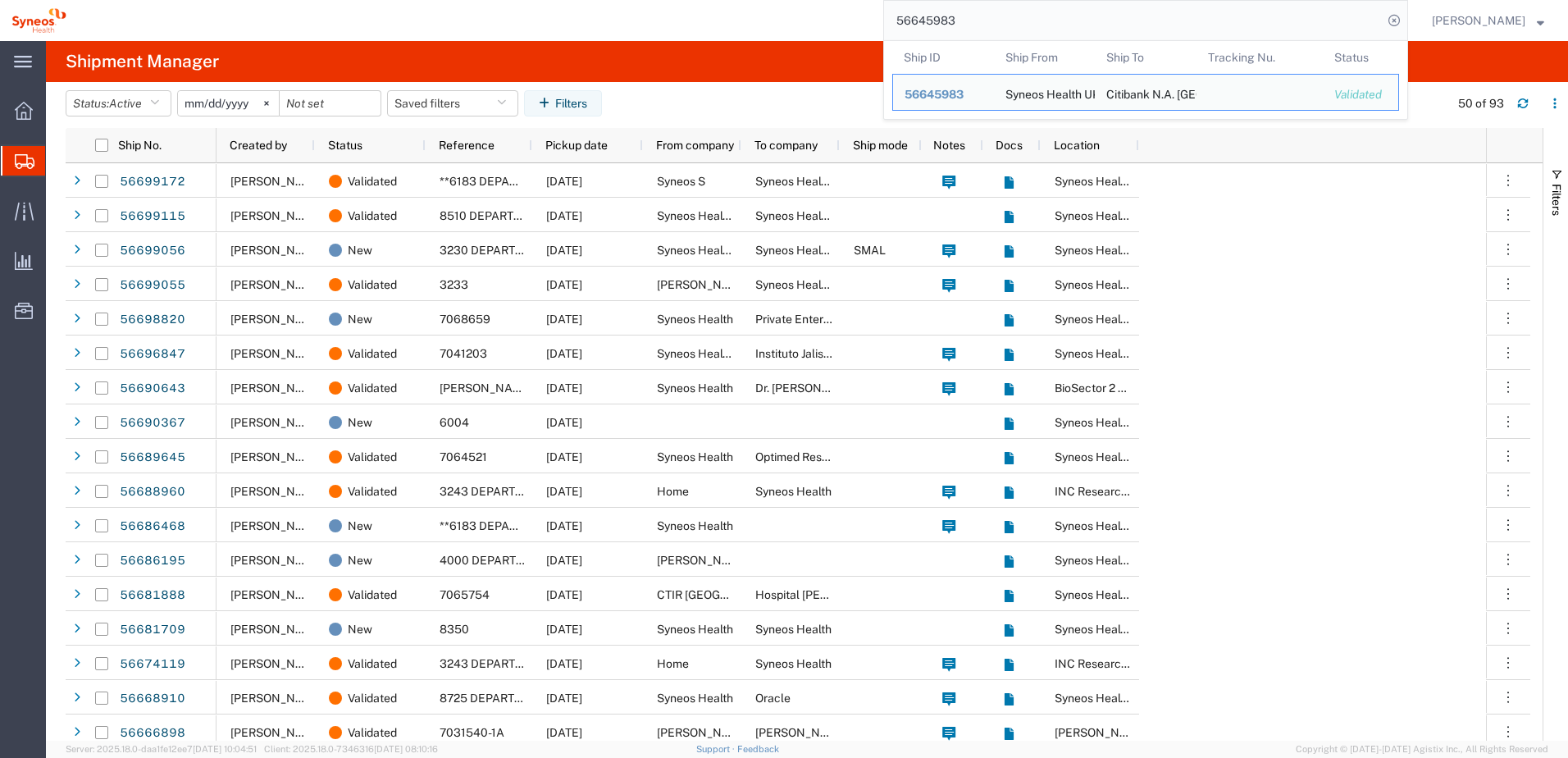
drag, startPoint x: 1049, startPoint y: 35, endPoint x: 1032, endPoint y: 31, distance: 17.5
click at [1035, 32] on input "56645983" at bounding box center [1133, 21] width 499 height 40
drag, startPoint x: 1014, startPoint y: 29, endPoint x: 849, endPoint y: 15, distance: 165.6
click at [851, 13] on div "56645983 Ship ID Ship From Ship To Tracking Nu. Status Ship ID 56645983 Ship Fr…" at bounding box center [743, 20] width 1330 height 41
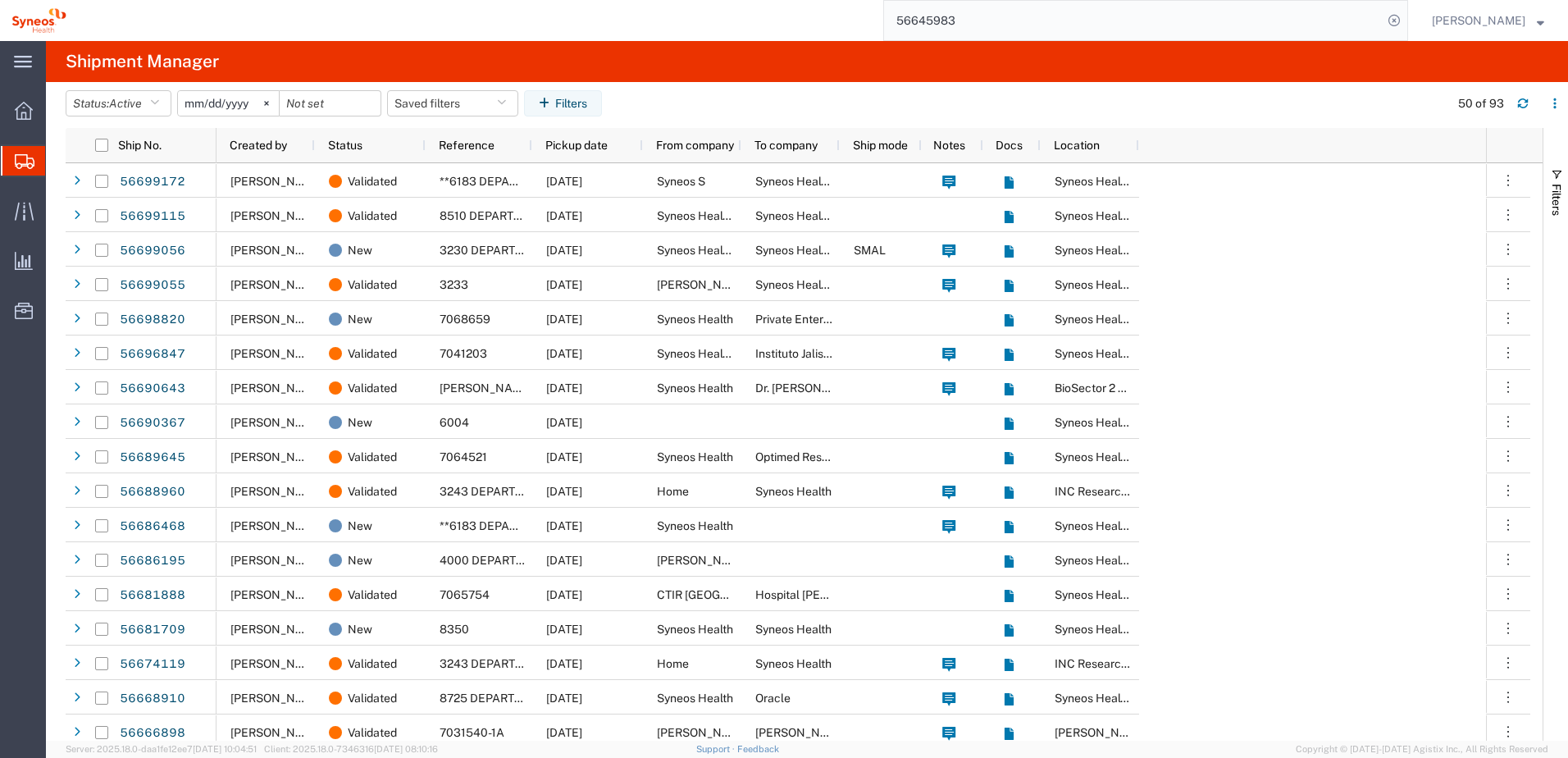
paste input "96847"
type input "56696847"
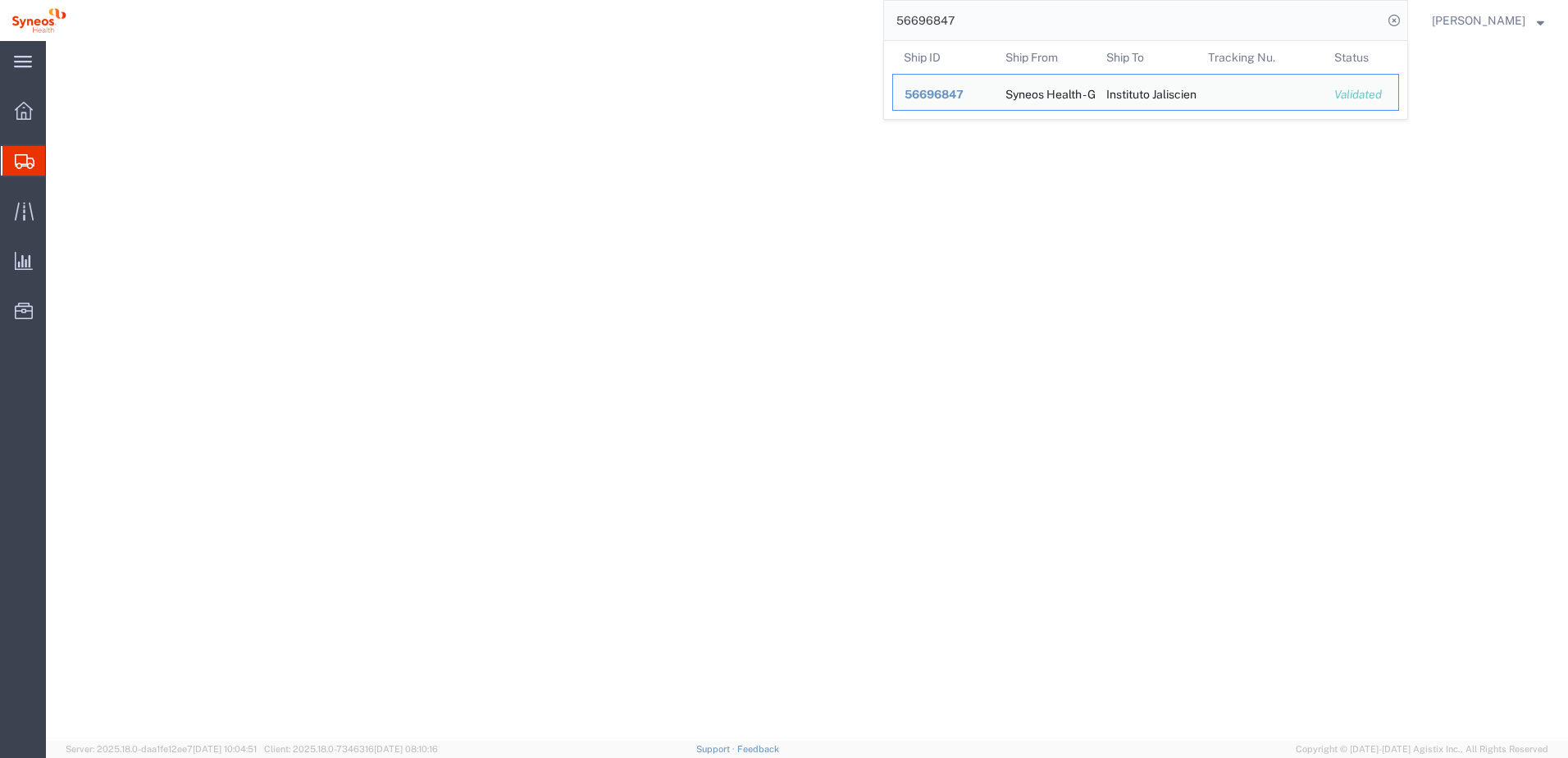
select select
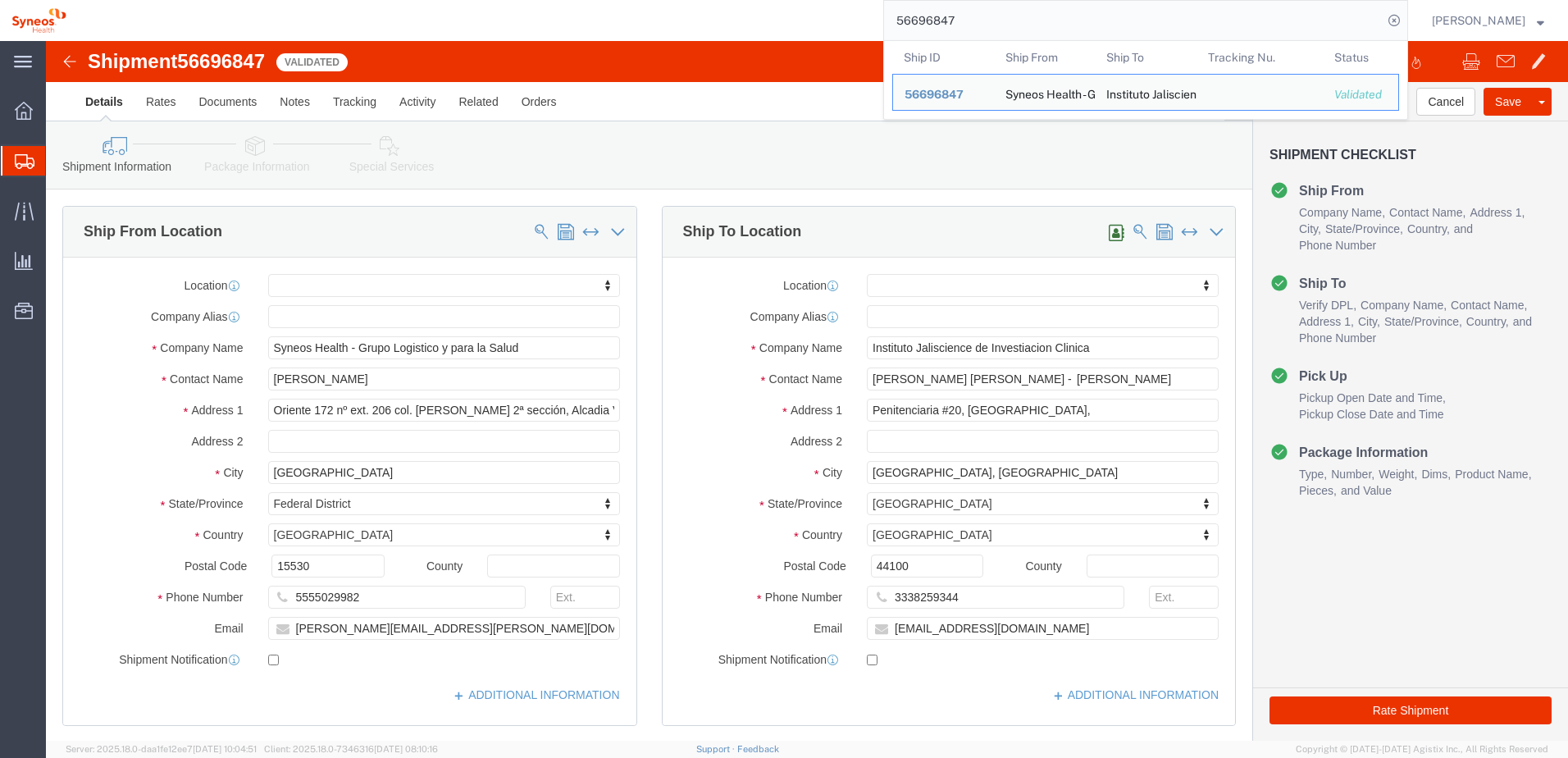
click at [858, 22] on div "56696847 Ship ID Ship From Ship To Tracking Nu. Status Ship ID 56696847 Ship Fr…" at bounding box center [743, 20] width 1330 height 41
drag, startPoint x: 996, startPoint y: 17, endPoint x: 877, endPoint y: 22, distance: 119.1
click at [879, 22] on div "56696847 Ship ID Ship From Ship To Tracking Nu. Status Ship ID 56696847 Ship Fr…" at bounding box center [743, 20] width 1330 height 41
paste input "8820"
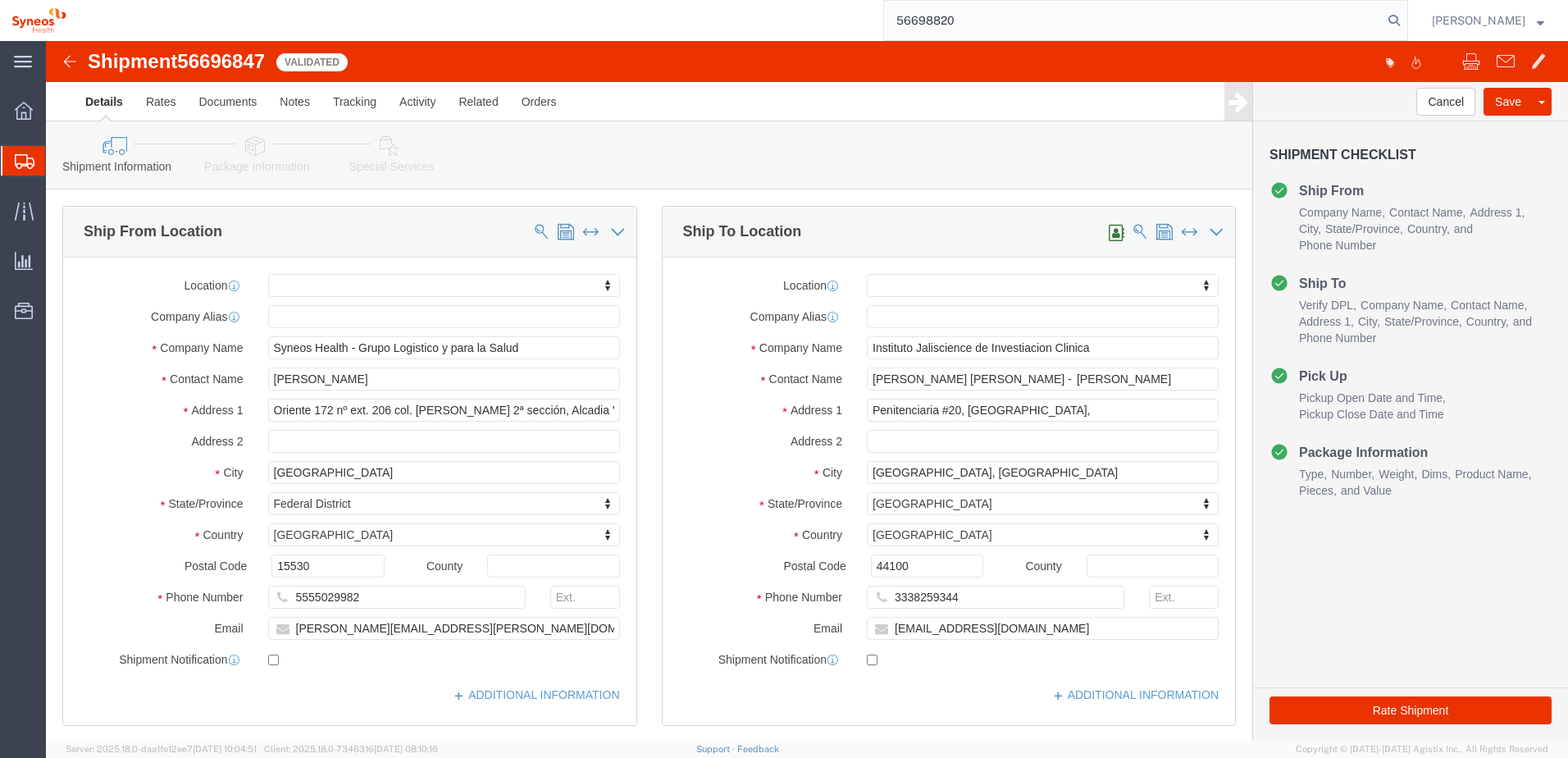
type input "56698820"
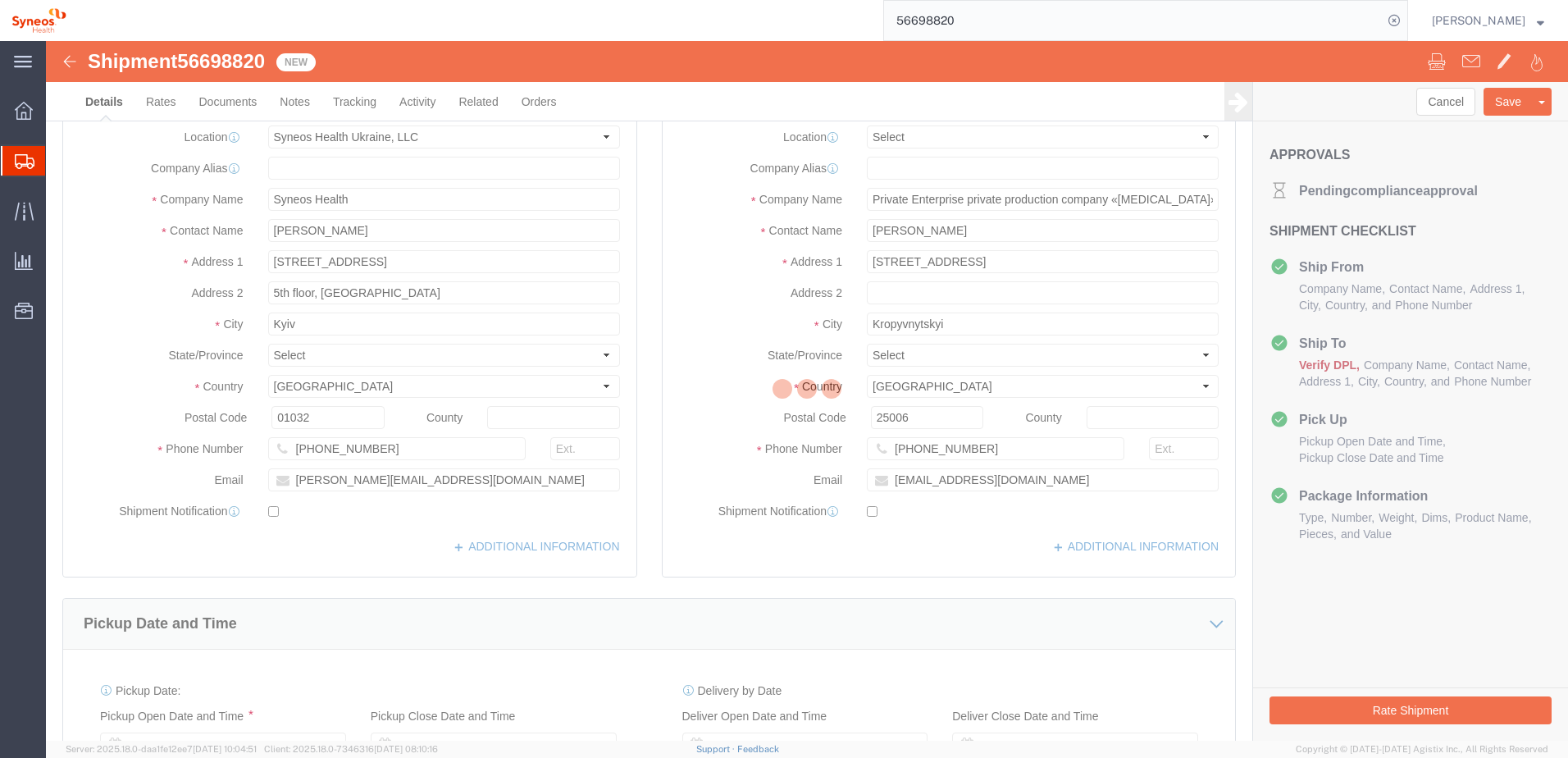
select select "66391"
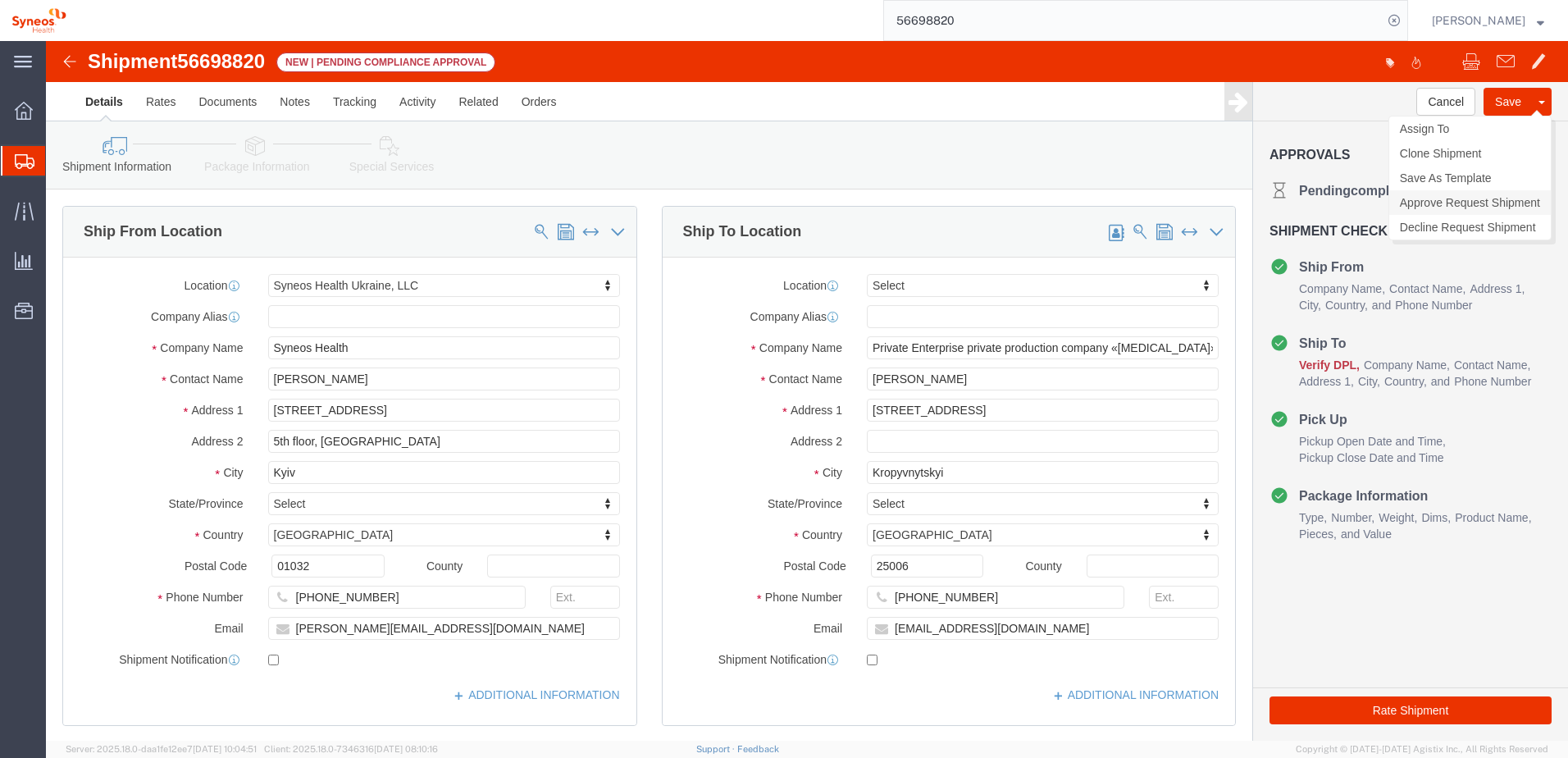
click link "Approve Request Shipment"
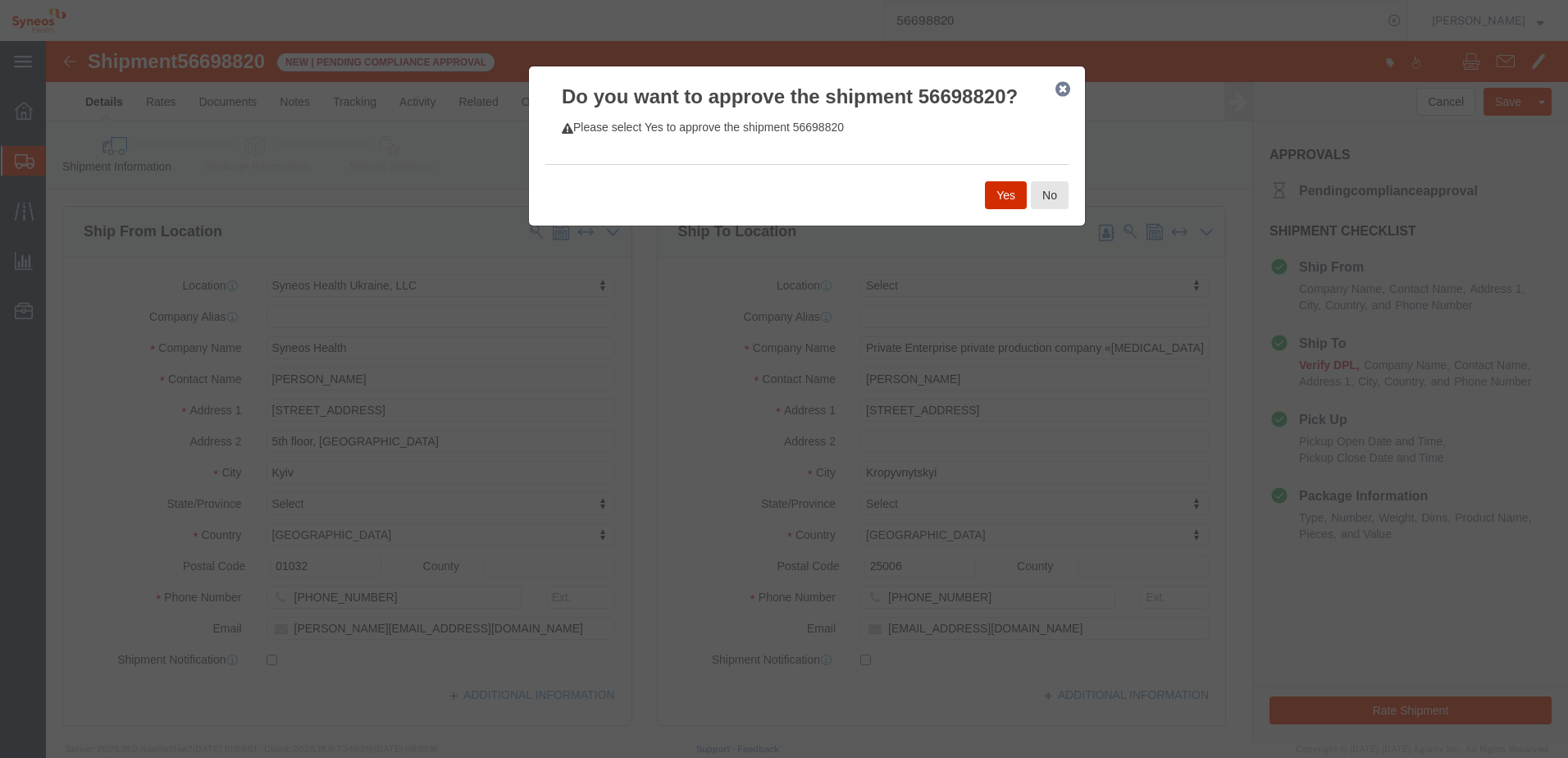
click button "Yes"
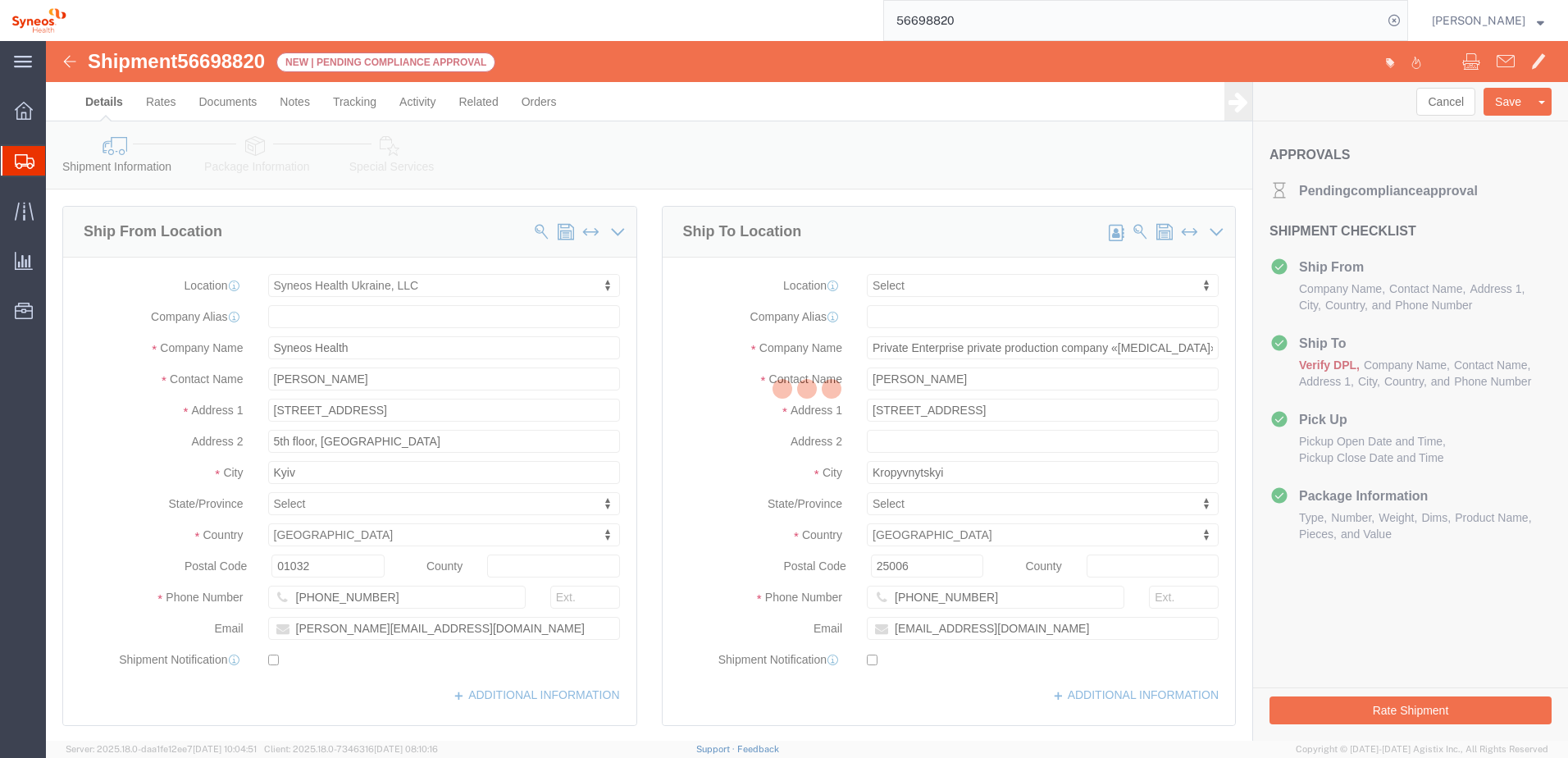
select select "66391"
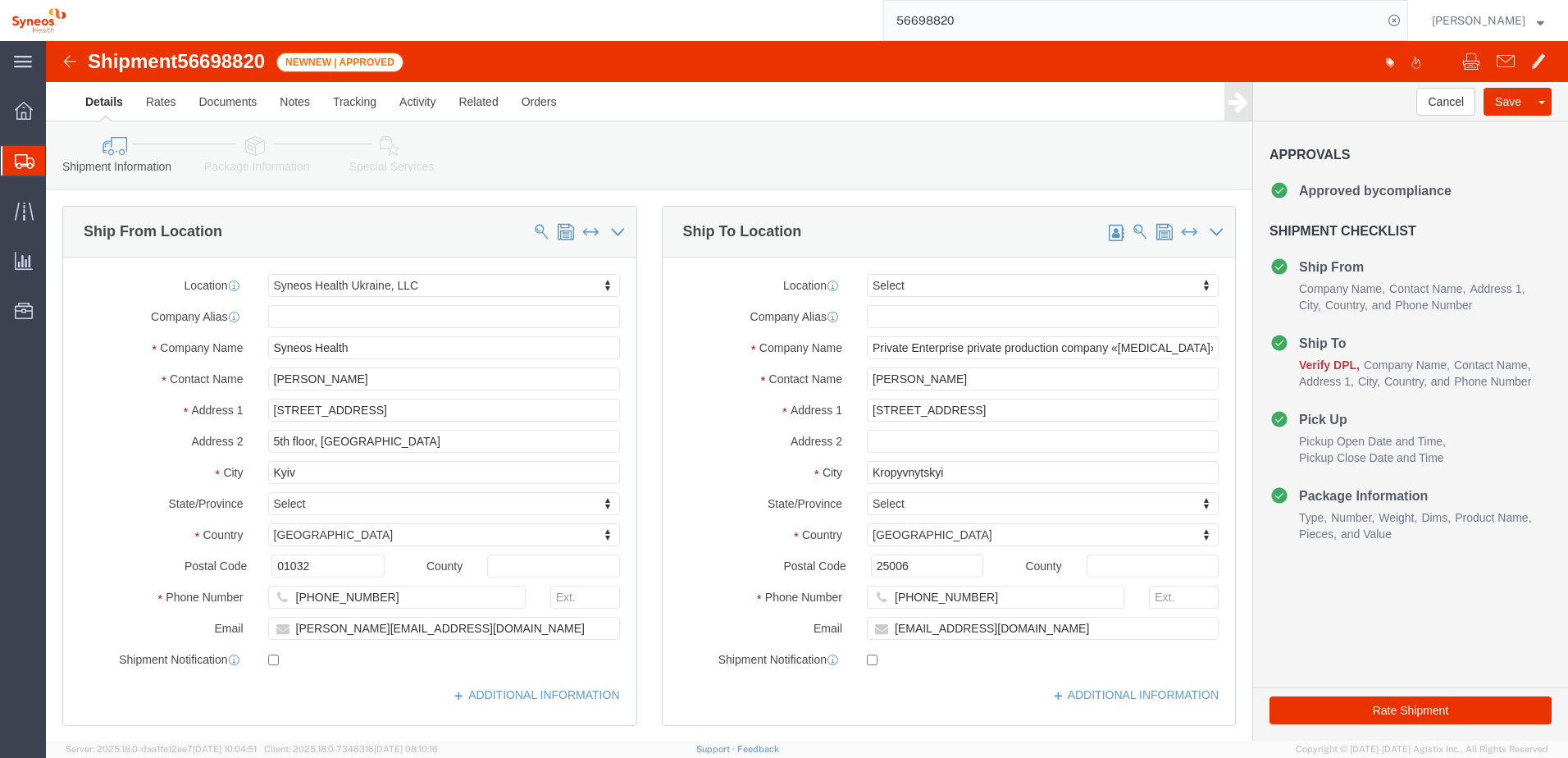
click at [39, 24] on img at bounding box center [39, 20] width 55 height 25
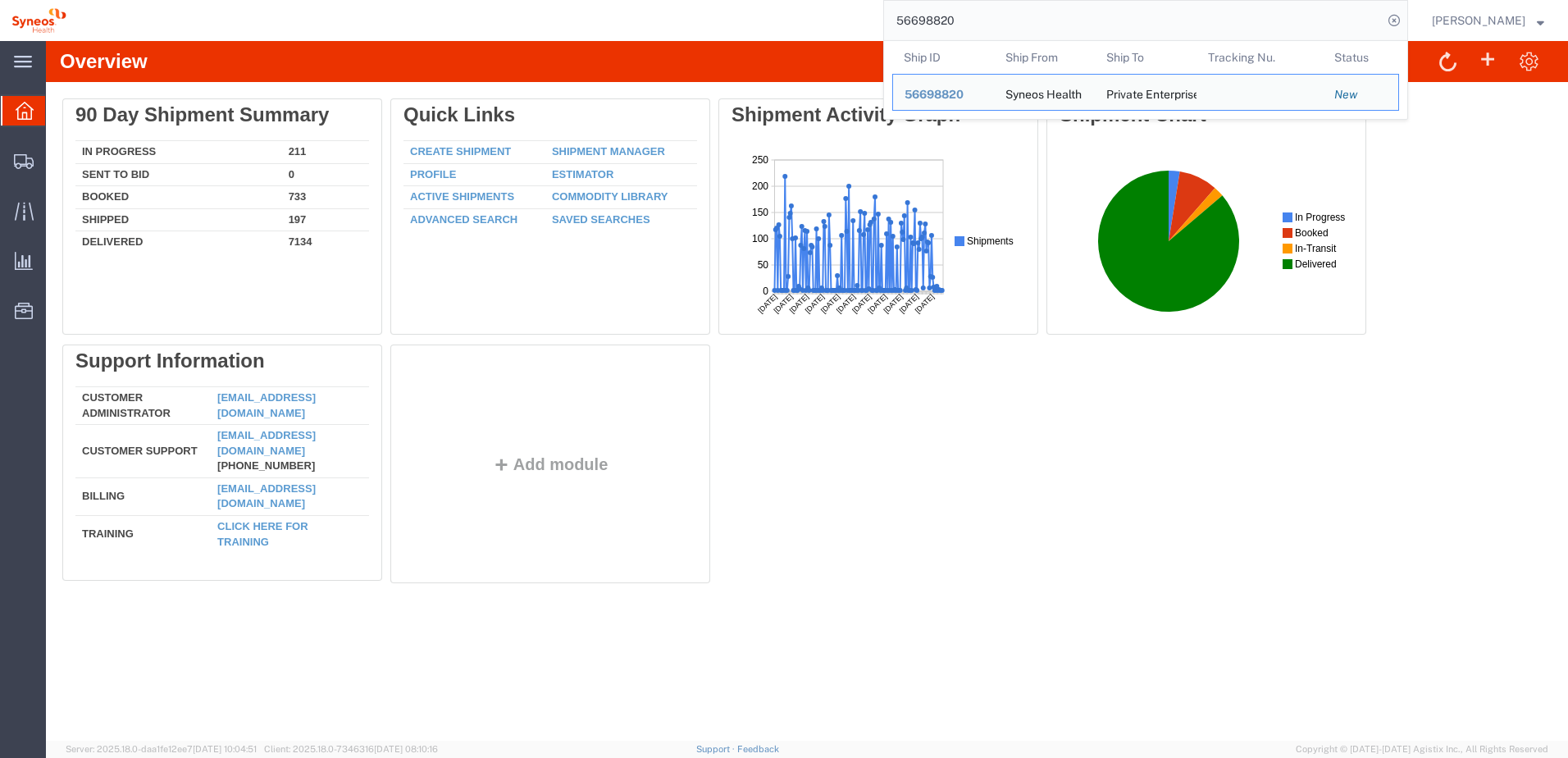
drag, startPoint x: 1035, startPoint y: 16, endPoint x: 802, endPoint y: 7, distance: 233.2
click at [802, 7] on div "56698820 Ship ID Ship From Ship To Tracking Nu. Status Ship ID 56698820 Ship Fr…" at bounding box center [743, 20] width 1330 height 41
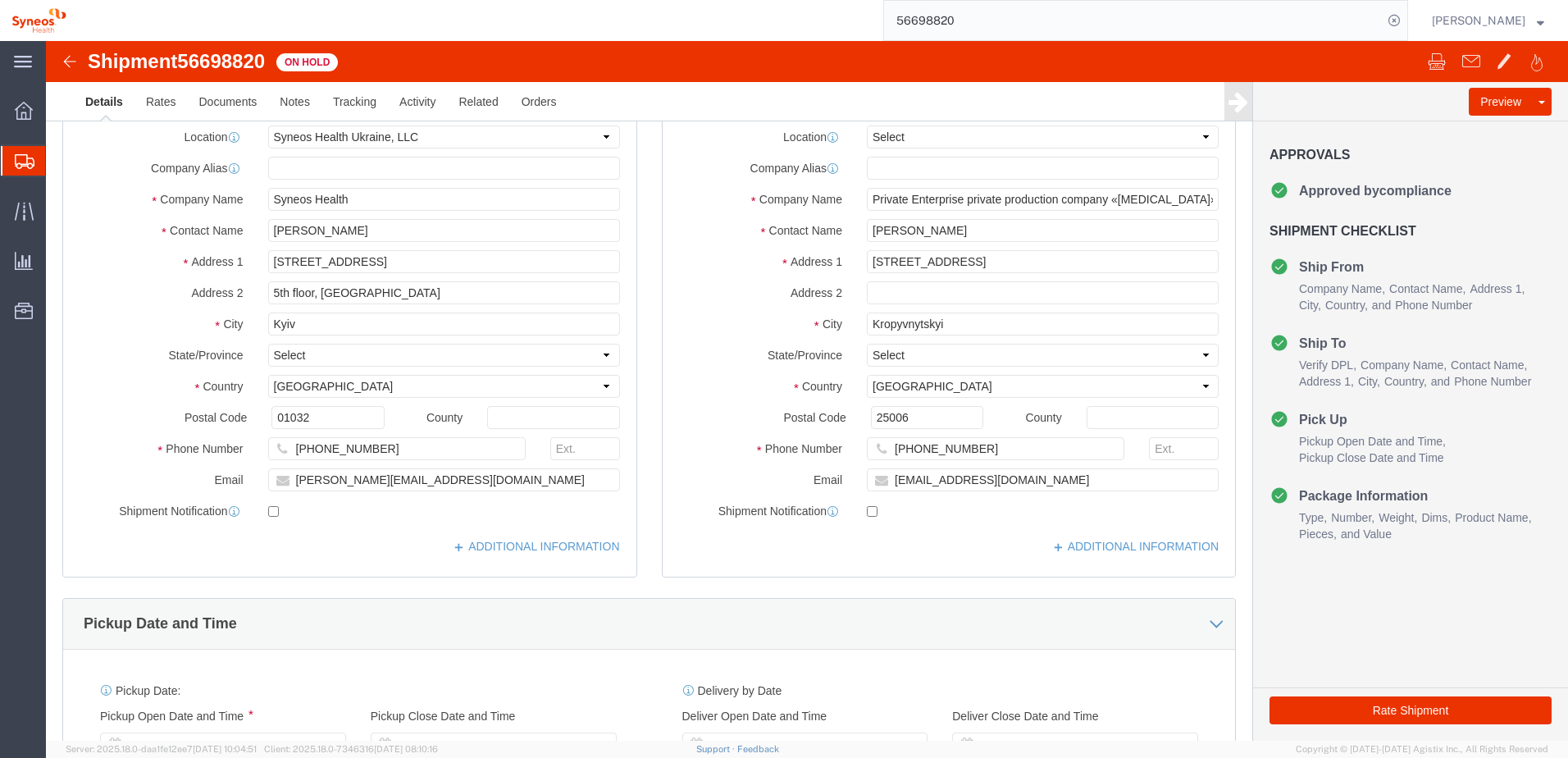
select select "66391"
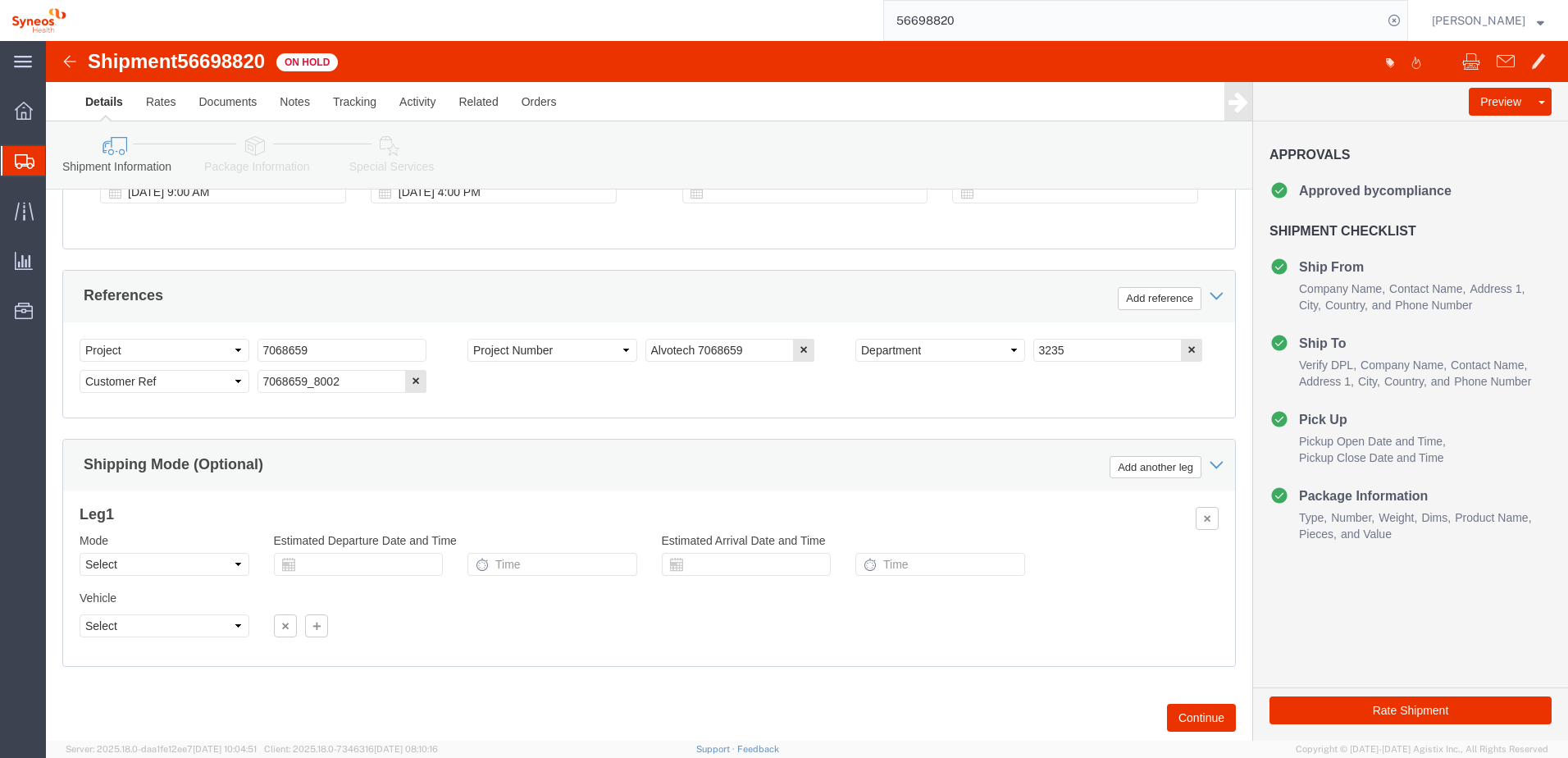
scroll to position [742, 0]
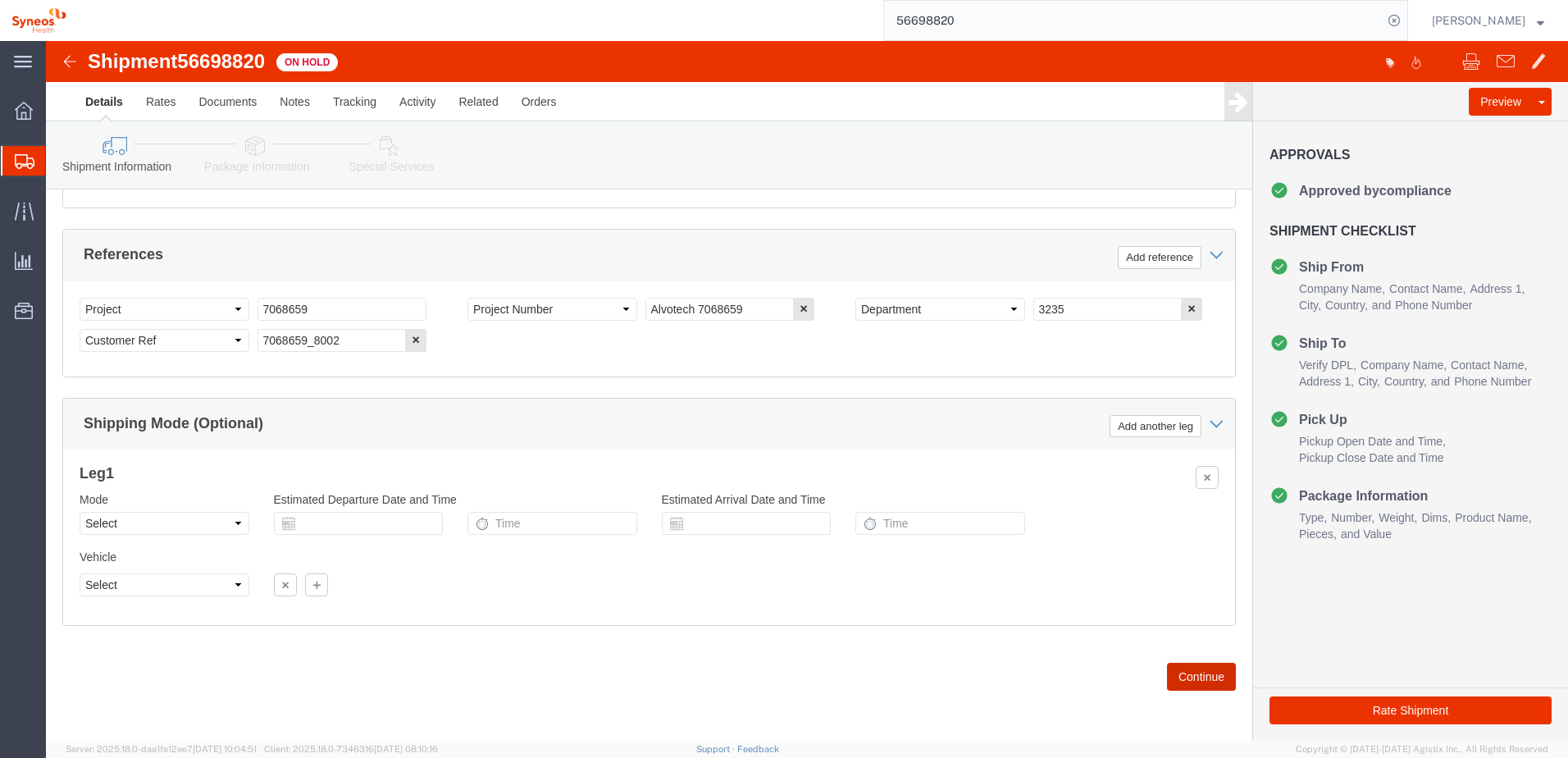
click button "Continue"
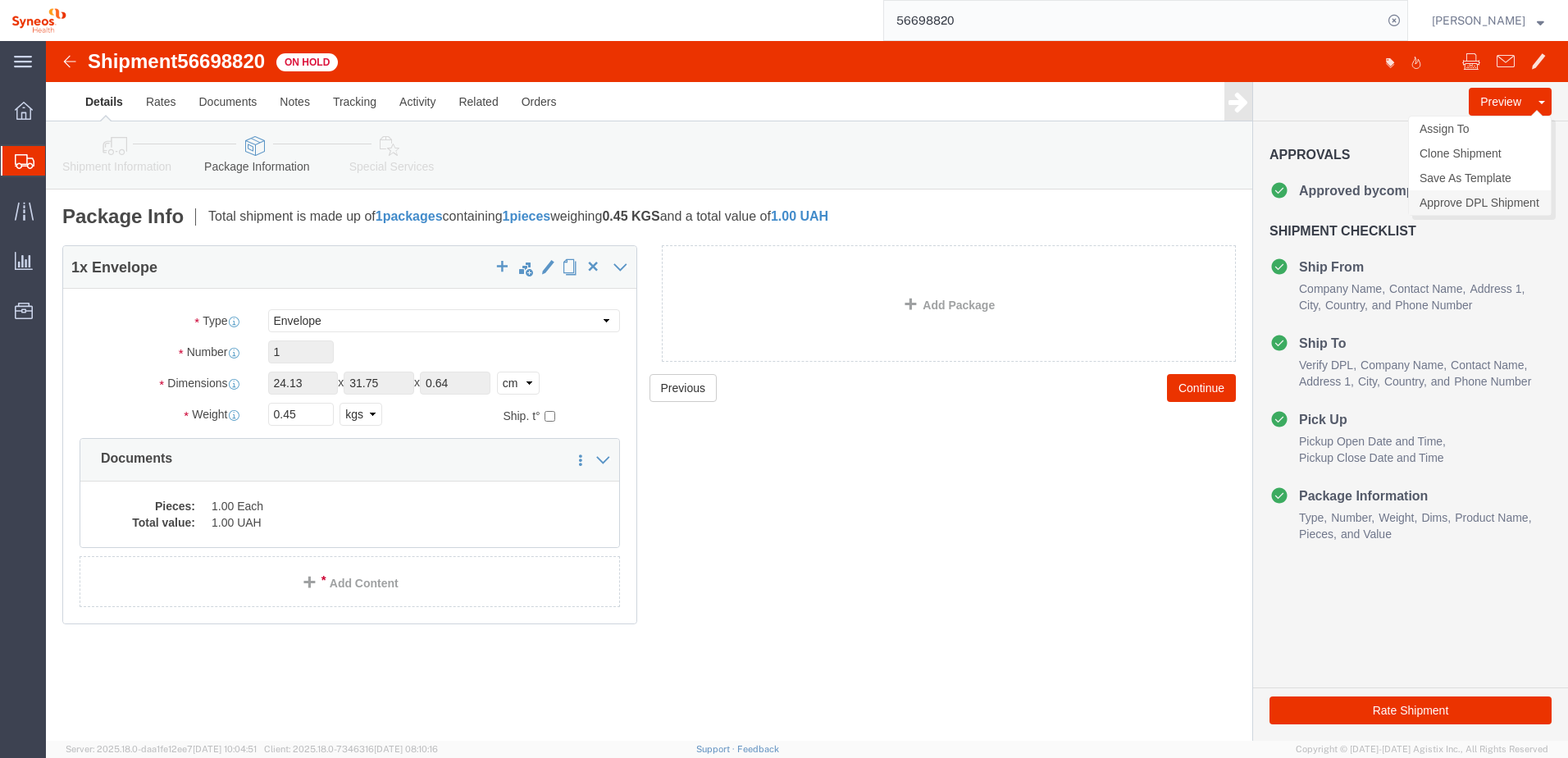
click link "Approve DPL Shipment"
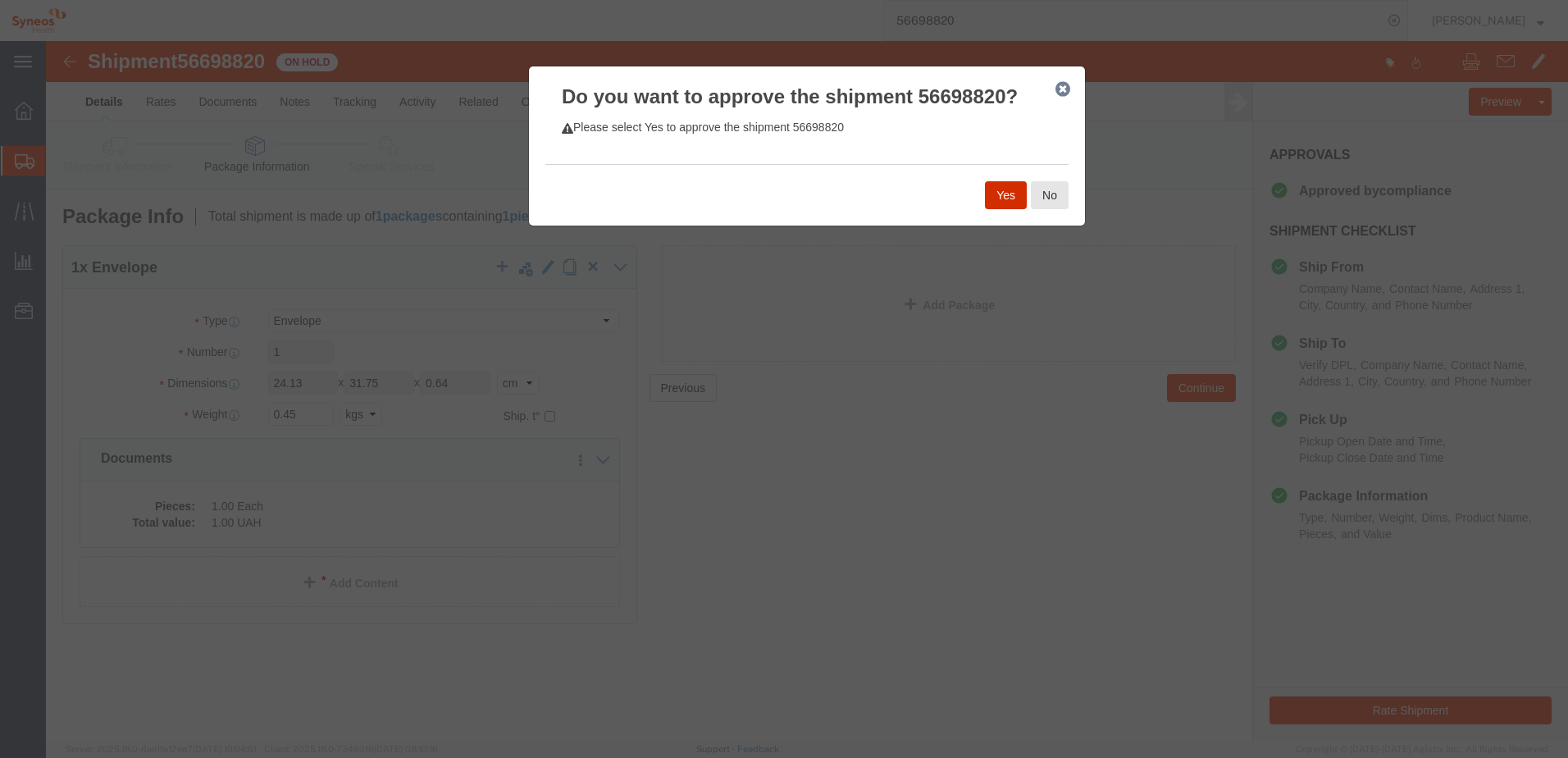
click button "Yes"
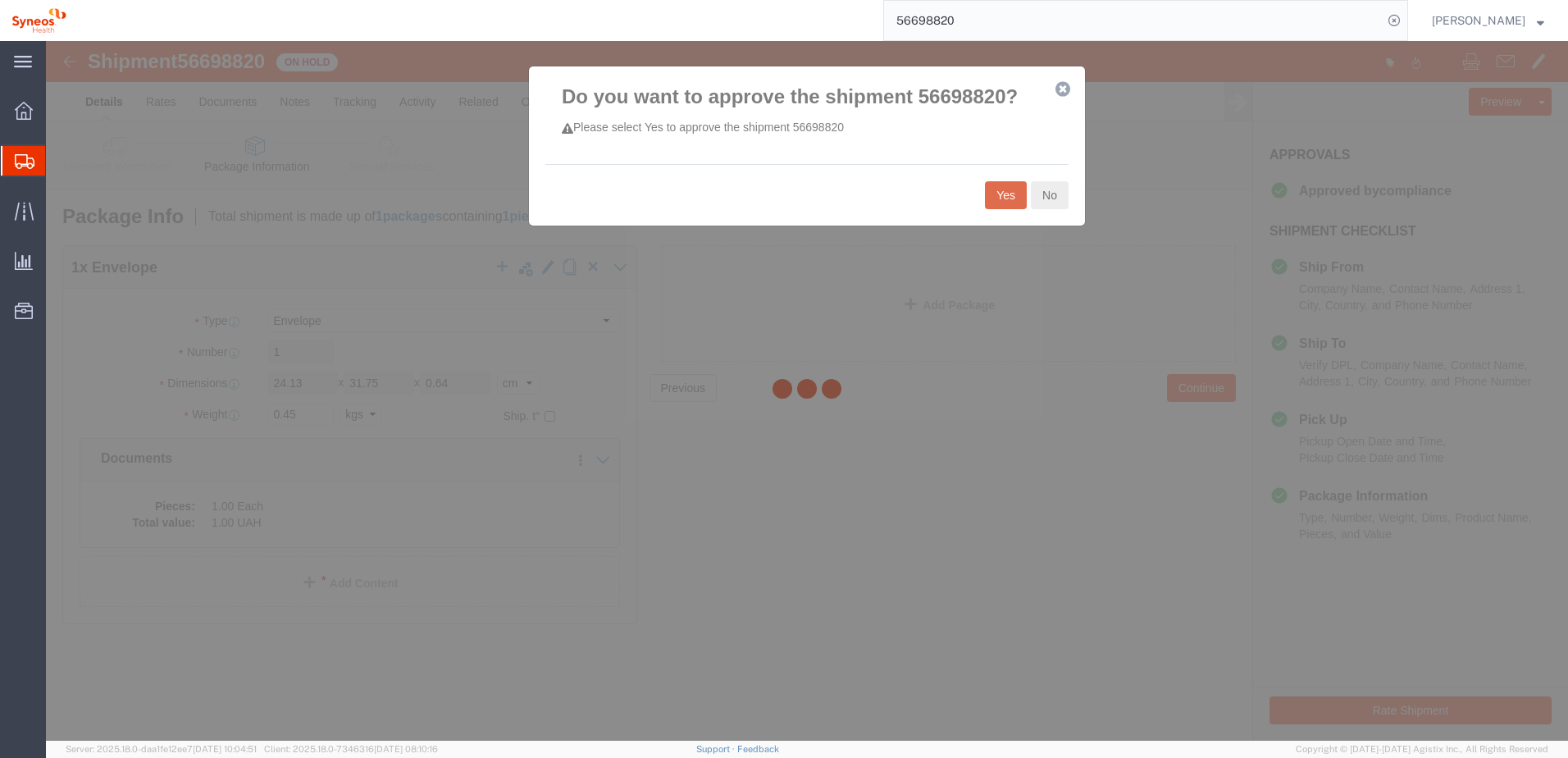
select select "66391"
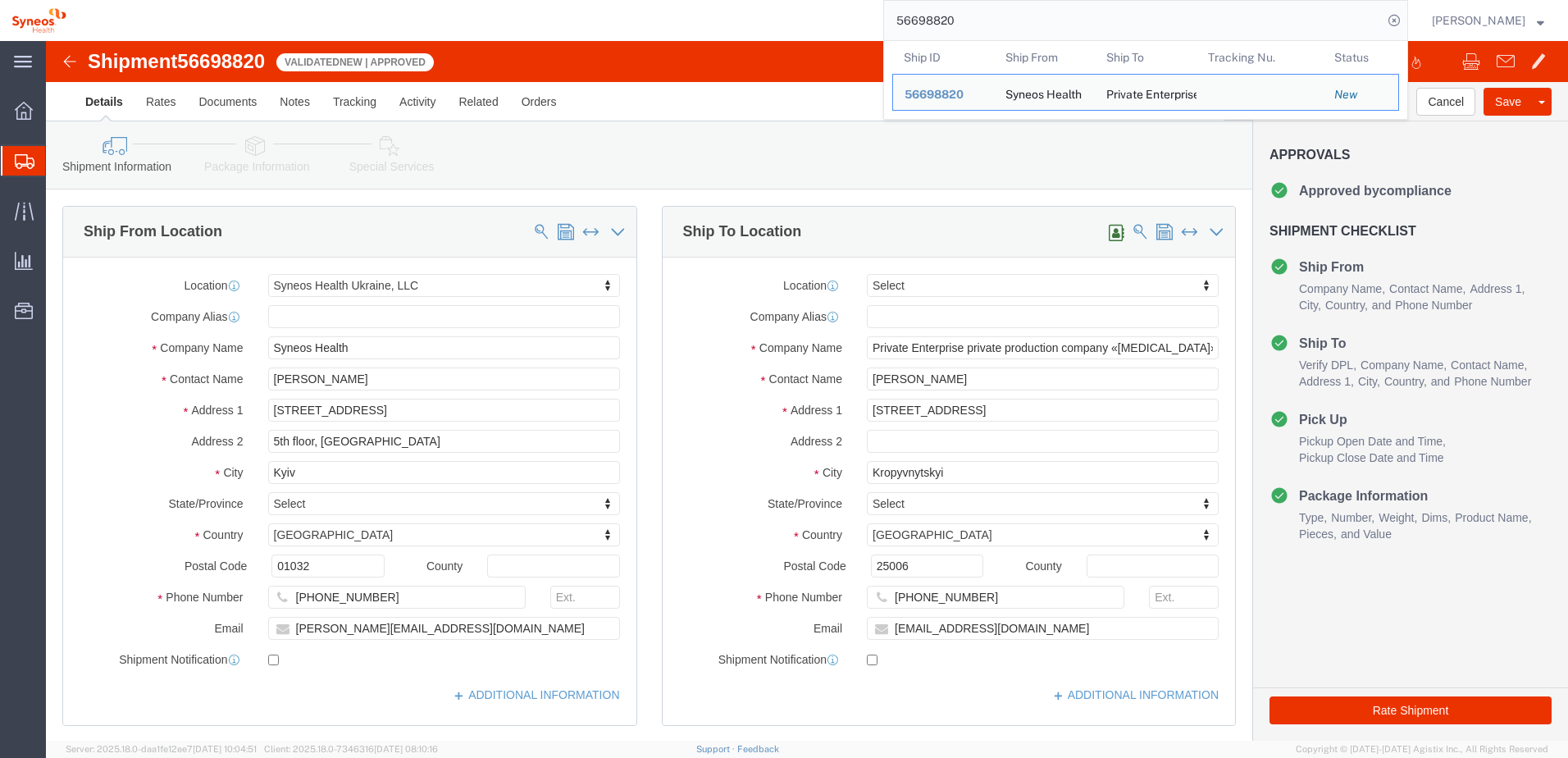
drag, startPoint x: 979, startPoint y: 17, endPoint x: 833, endPoint y: 19, distance: 146.0
click at [845, 17] on div "56698820 Ship ID Ship From Ship To Tracking Nu. Status Ship ID 56698820 Ship Fr…" at bounding box center [743, 20] width 1330 height 41
